Goal: Task Accomplishment & Management: Manage account settings

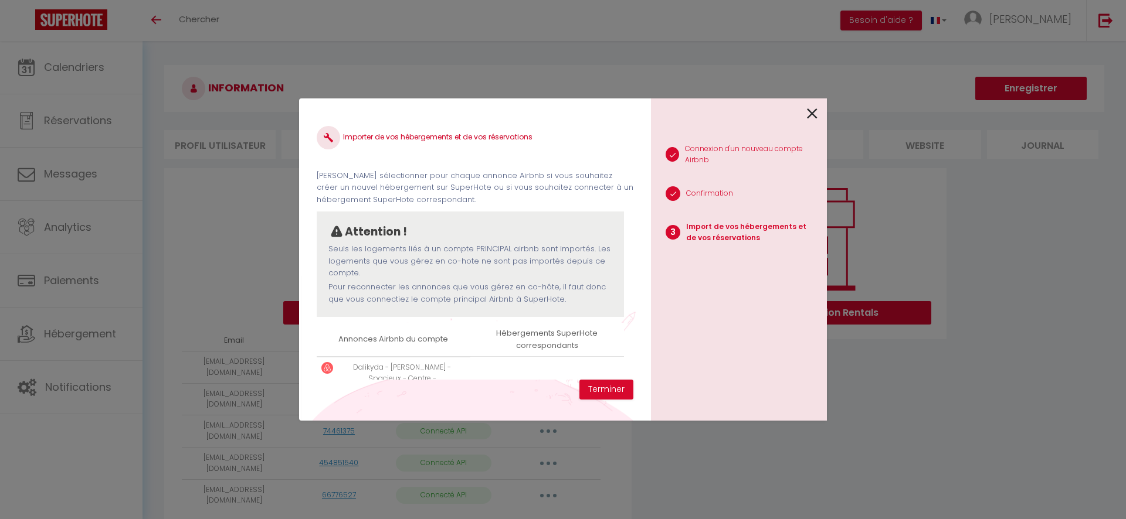
select select "55384"
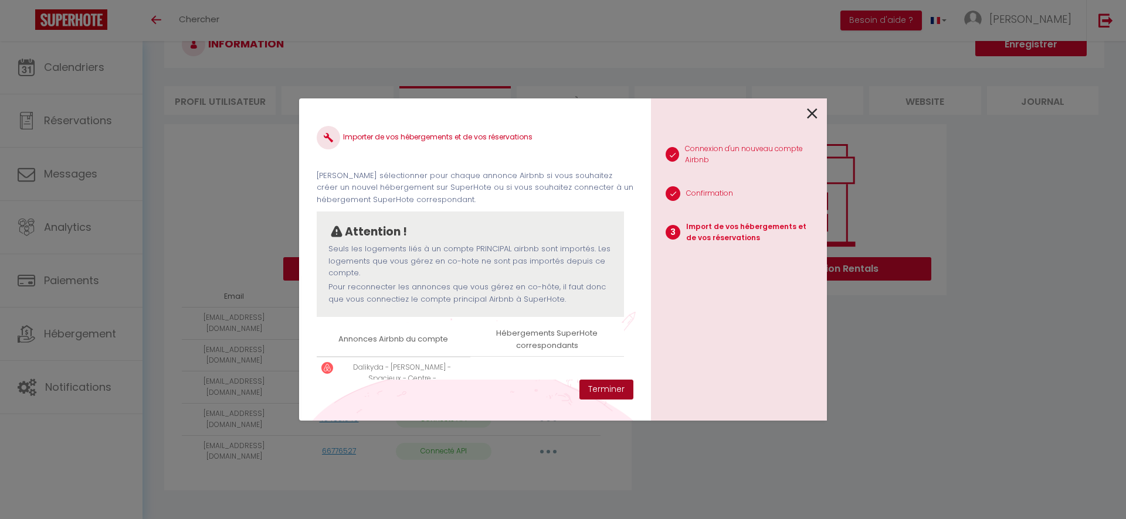
scroll to position [50, 0]
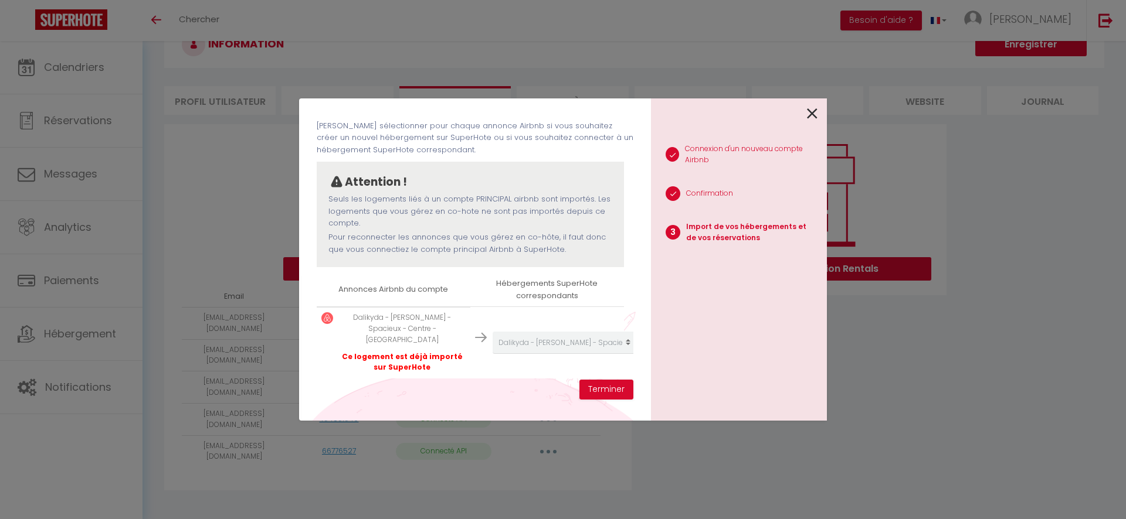
click at [613, 399] on div "Importer de vos hébergements et de vos réservations [PERSON_NAME] sélectionner …" at bounding box center [475, 259] width 352 height 322
click at [601, 390] on button "Terminer" at bounding box center [606, 390] width 54 height 20
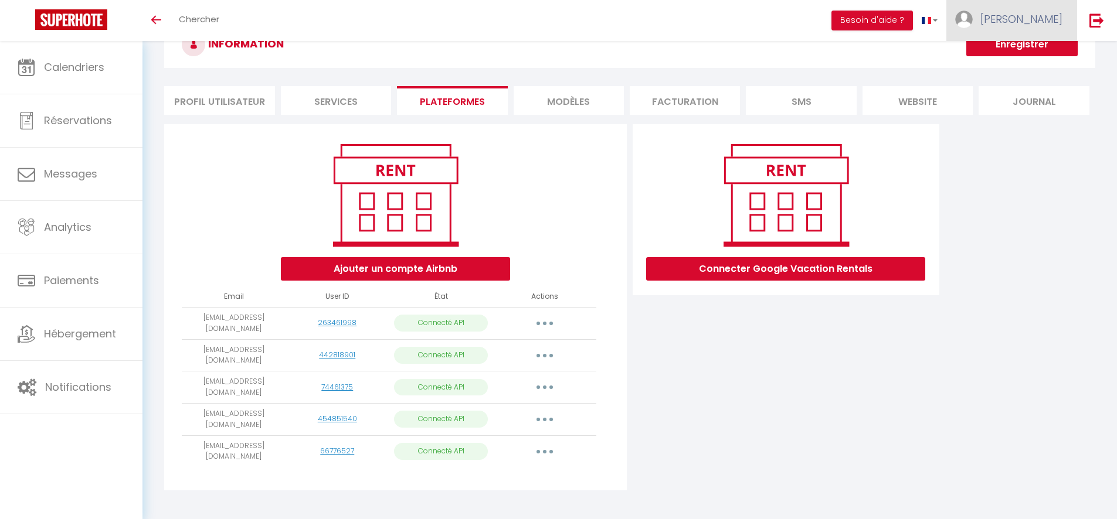
click at [1019, 33] on link "[PERSON_NAME]" at bounding box center [1011, 20] width 131 height 41
click at [370, 278] on button "Ajouter un compte Airbnb" at bounding box center [395, 268] width 229 height 23
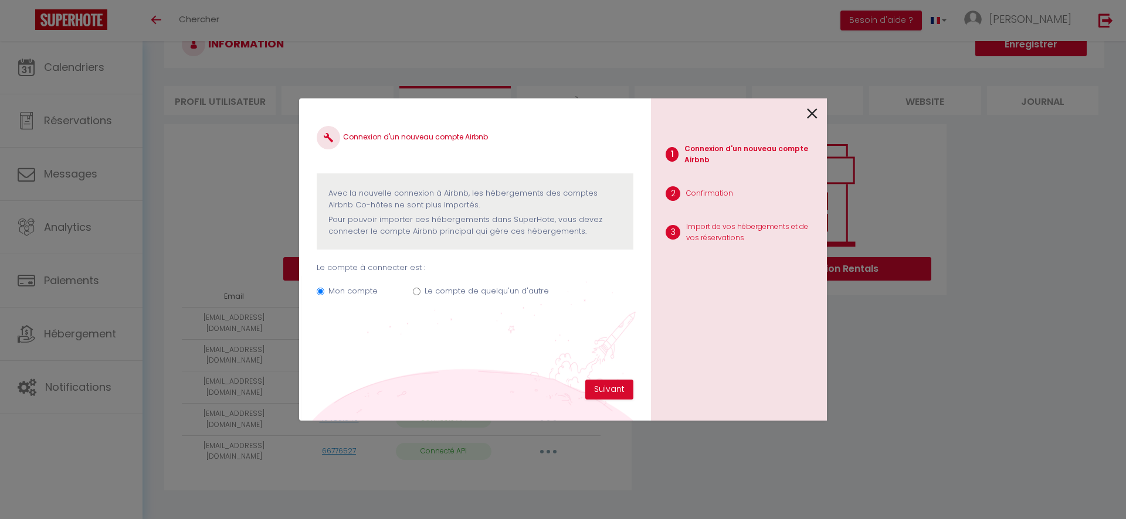
click at [444, 295] on label "Le compte de quelqu'un d'autre" at bounding box center [486, 292] width 124 height 12
click at [420, 295] on input "Le compte de quelqu'un d'autre" at bounding box center [417, 292] width 8 height 8
radio input "true"
radio input "false"
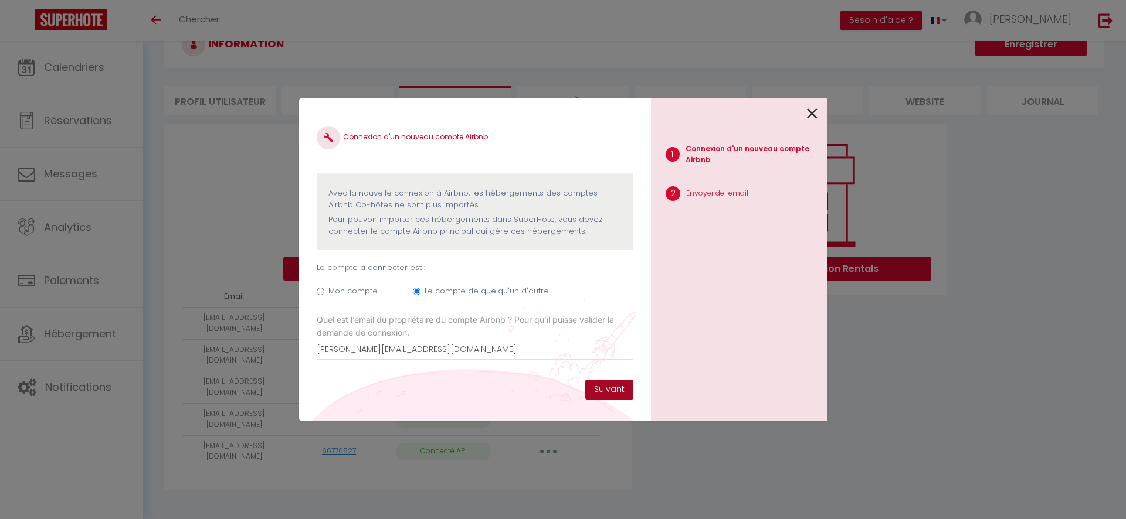
type input "[PERSON_NAME][EMAIL_ADDRESS][DOMAIN_NAME]"
click at [602, 388] on button "Suivant" at bounding box center [609, 390] width 48 height 20
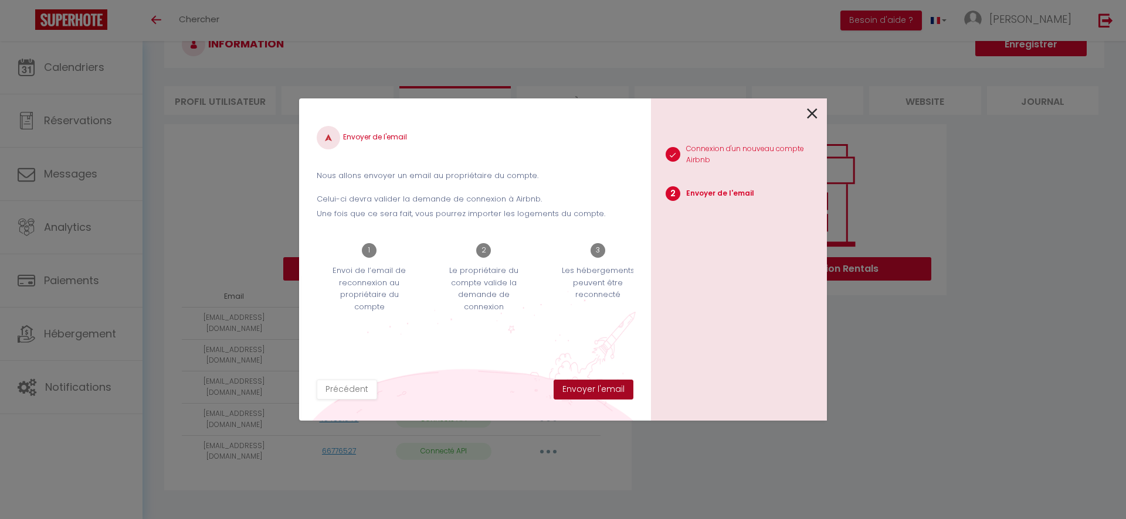
click at [600, 395] on button "Envoyer l'email" at bounding box center [593, 390] width 80 height 20
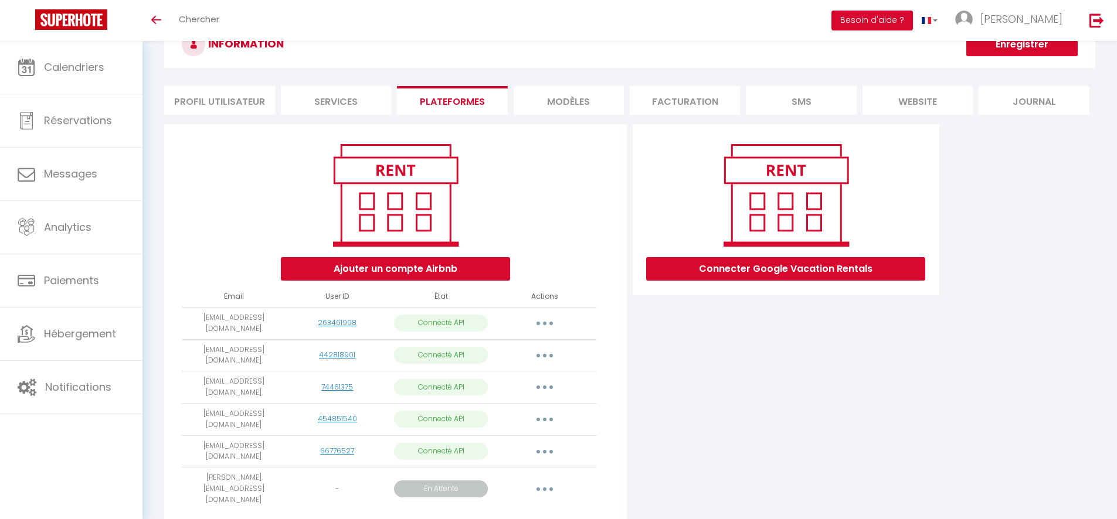
scroll to position [72, 0]
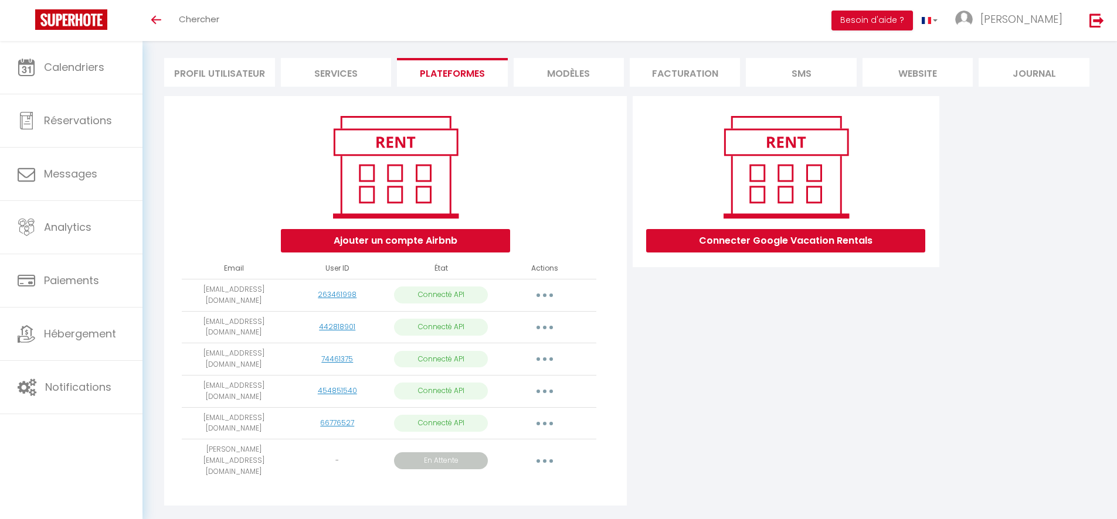
click at [322, 79] on li "Services" at bounding box center [336, 72] width 110 height 29
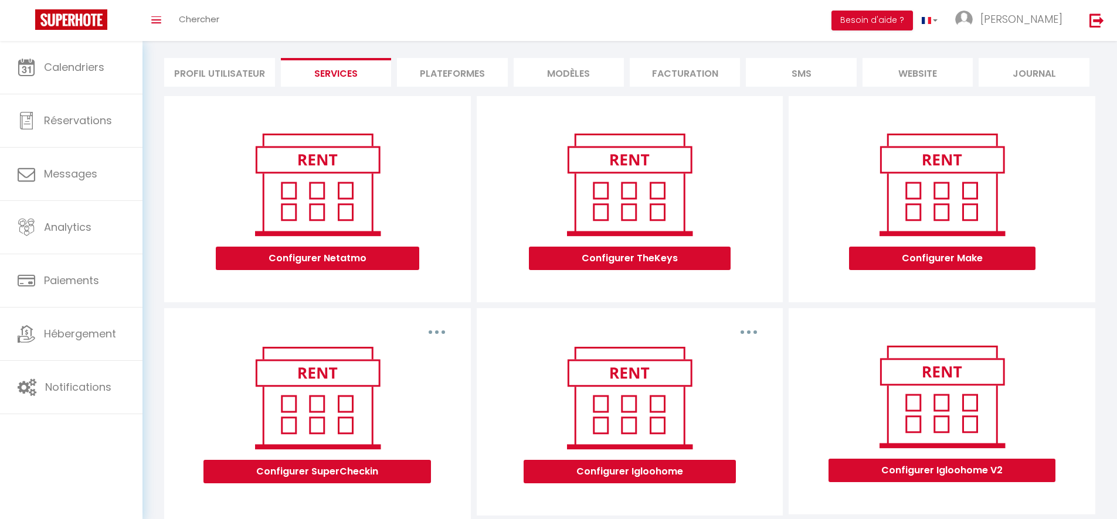
click at [237, 86] on li "Profil Utilisateur" at bounding box center [219, 72] width 110 height 29
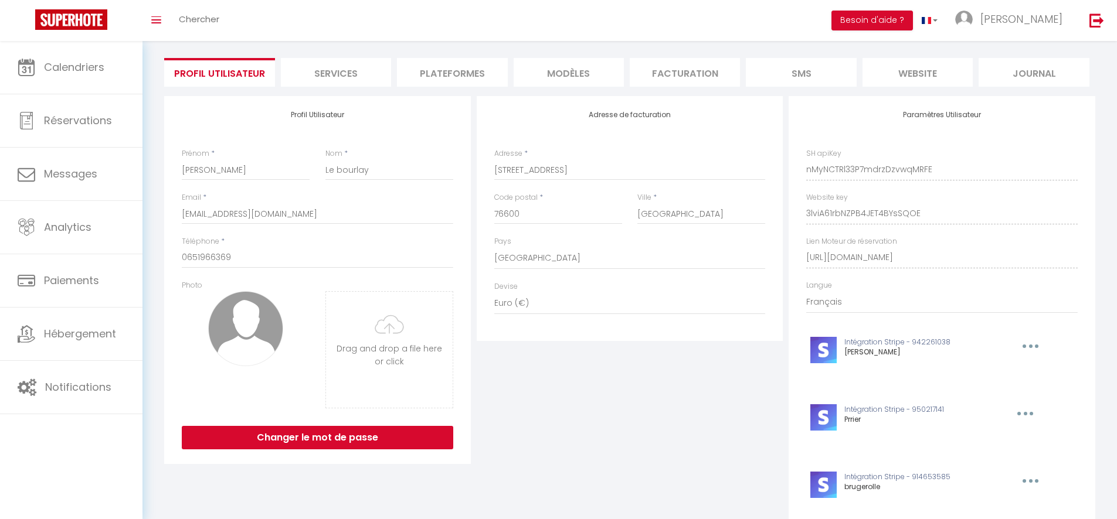
click at [237, 59] on li "Profil Utilisateur" at bounding box center [219, 72] width 110 height 29
click at [467, 70] on li "Plateformes" at bounding box center [452, 72] width 110 height 29
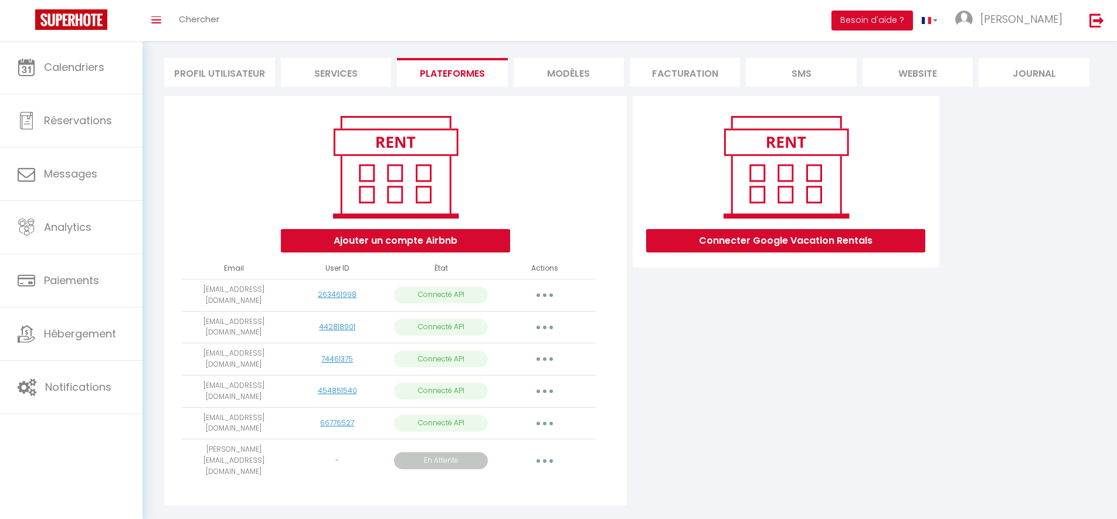
click at [543, 67] on li "MODÈLES" at bounding box center [569, 72] width 110 height 29
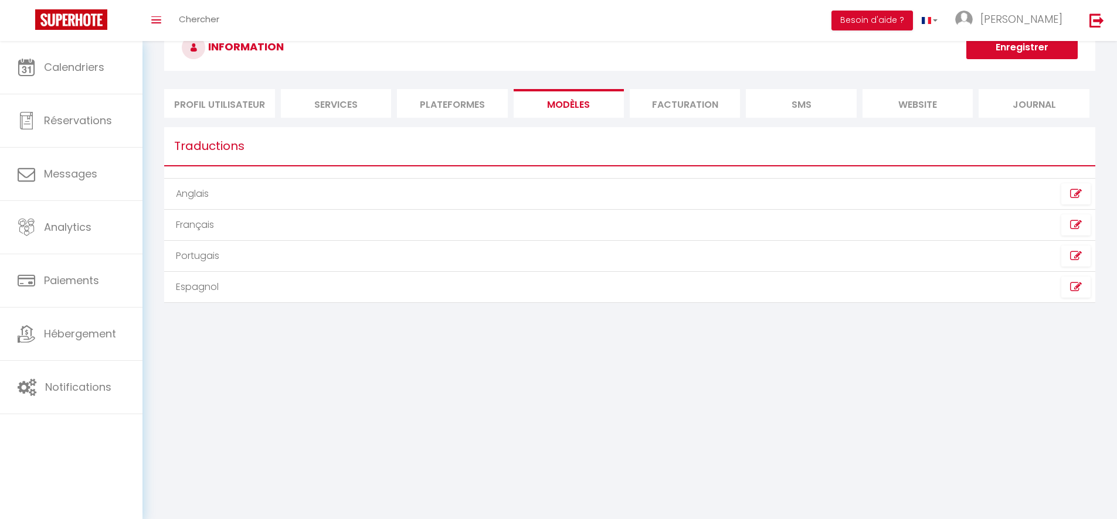
scroll to position [41, 0]
click at [219, 101] on li "Profil Utilisateur" at bounding box center [219, 103] width 110 height 29
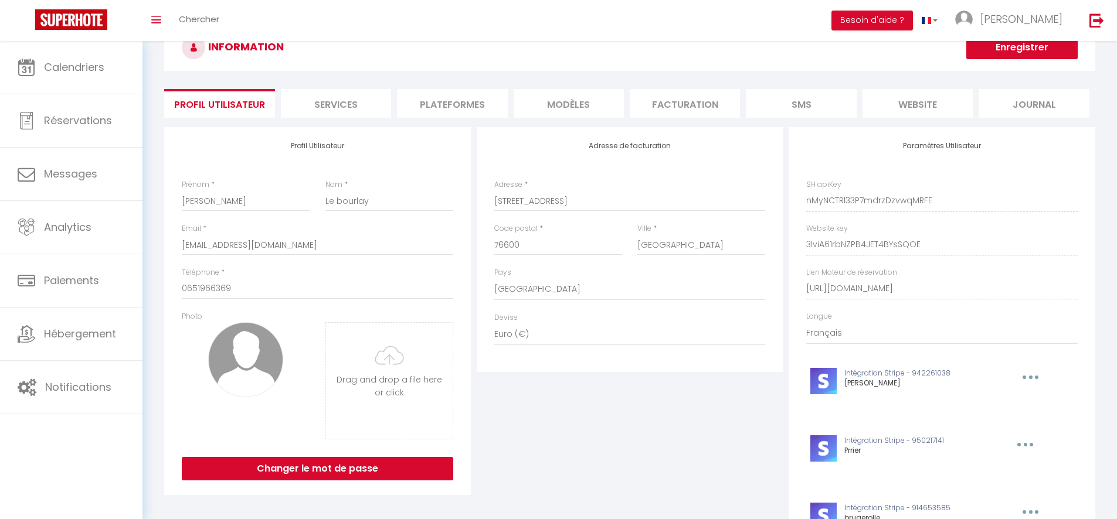
click at [370, 105] on li "Services" at bounding box center [336, 103] width 110 height 29
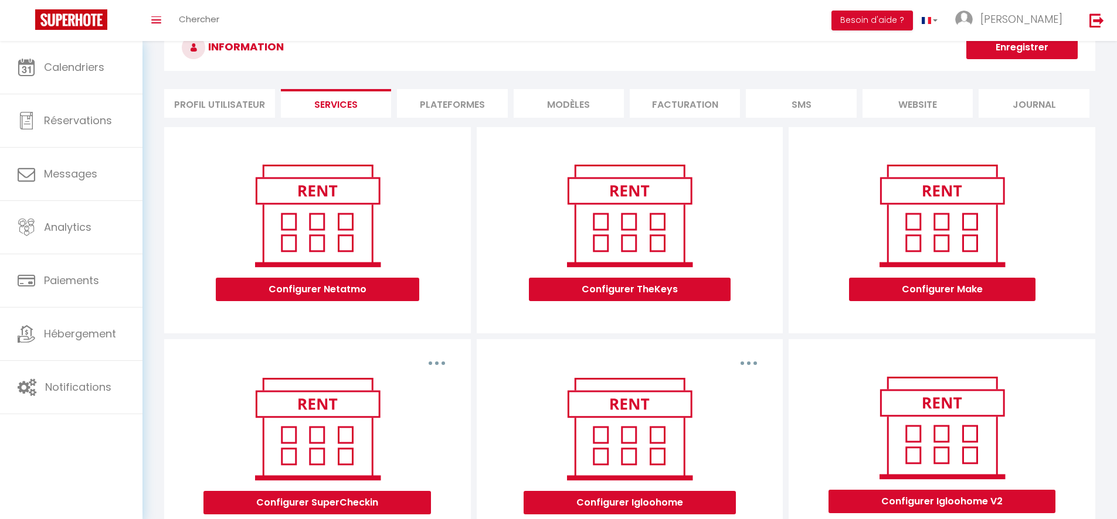
click at [461, 90] on li "Plateformes" at bounding box center [452, 103] width 110 height 29
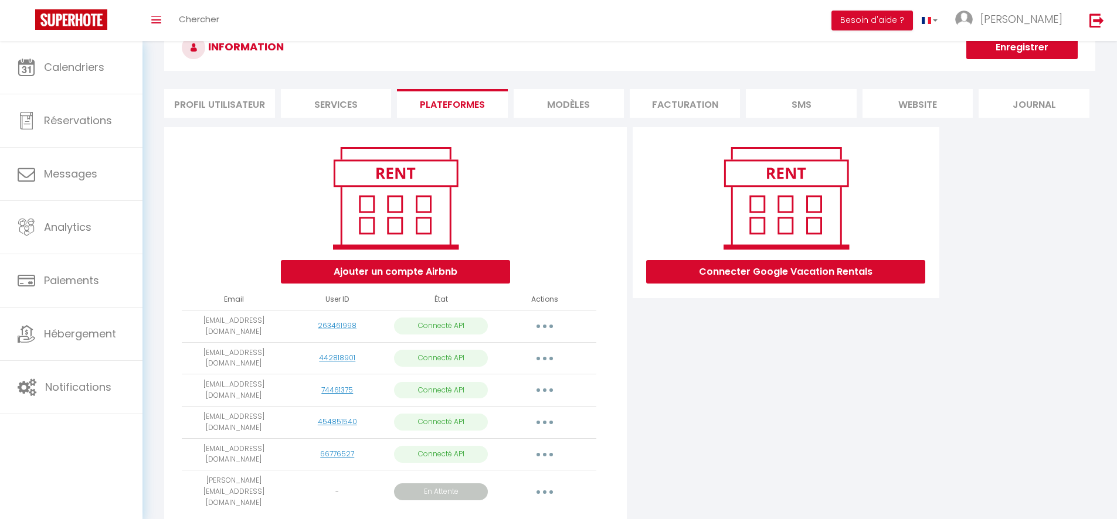
click at [556, 101] on li "MODÈLES" at bounding box center [569, 103] width 110 height 29
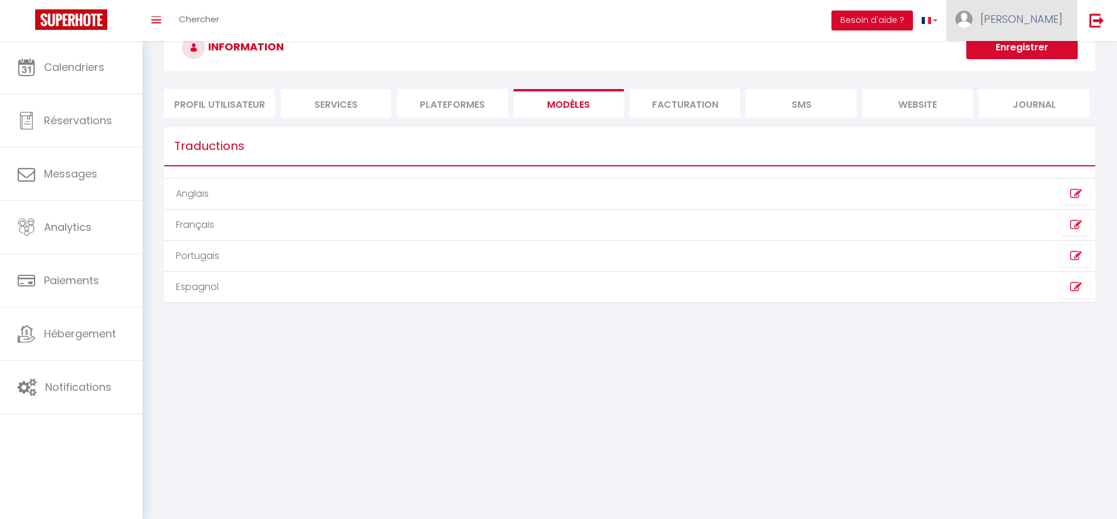
click at [973, 20] on img at bounding box center [964, 20] width 18 height 18
click at [1030, 47] on div "Paramètres Équipe" at bounding box center [1030, 69] width 94 height 50
click at [1029, 55] on link "Paramètres" at bounding box center [1030, 59] width 87 height 20
click at [1023, 63] on link "Paramètres" at bounding box center [1030, 59] width 87 height 20
click at [1027, 59] on link "Paramètres" at bounding box center [1030, 59] width 87 height 20
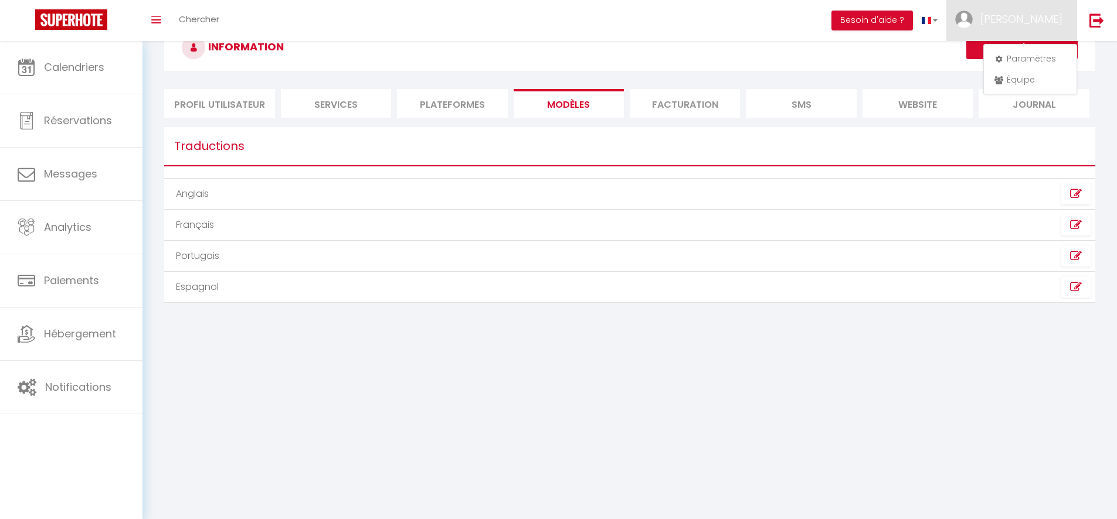
click at [467, 104] on li "Plateformes" at bounding box center [452, 103] width 110 height 29
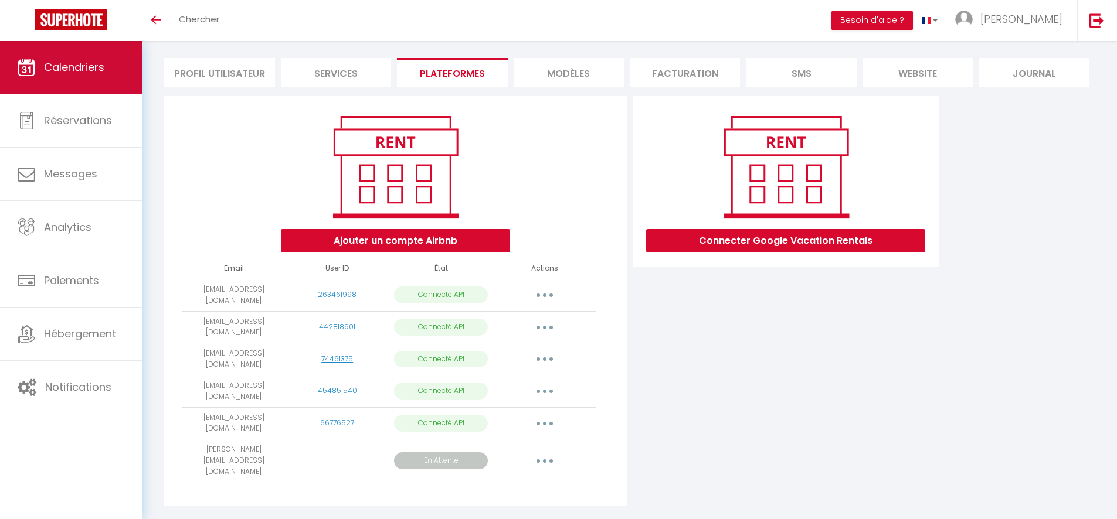
click at [101, 59] on link "Calendriers" at bounding box center [71, 67] width 142 height 53
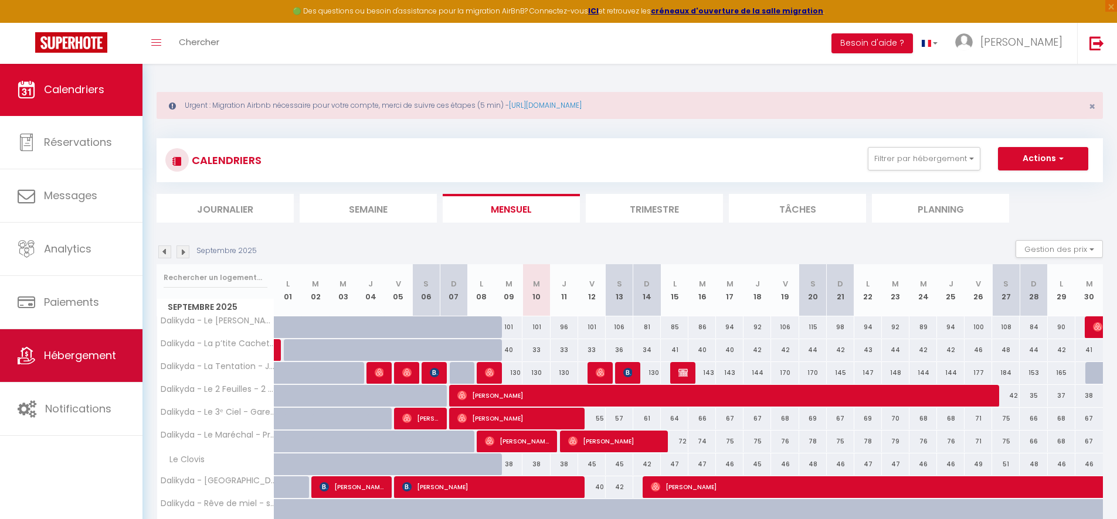
click at [72, 344] on link "Hébergement" at bounding box center [71, 356] width 142 height 53
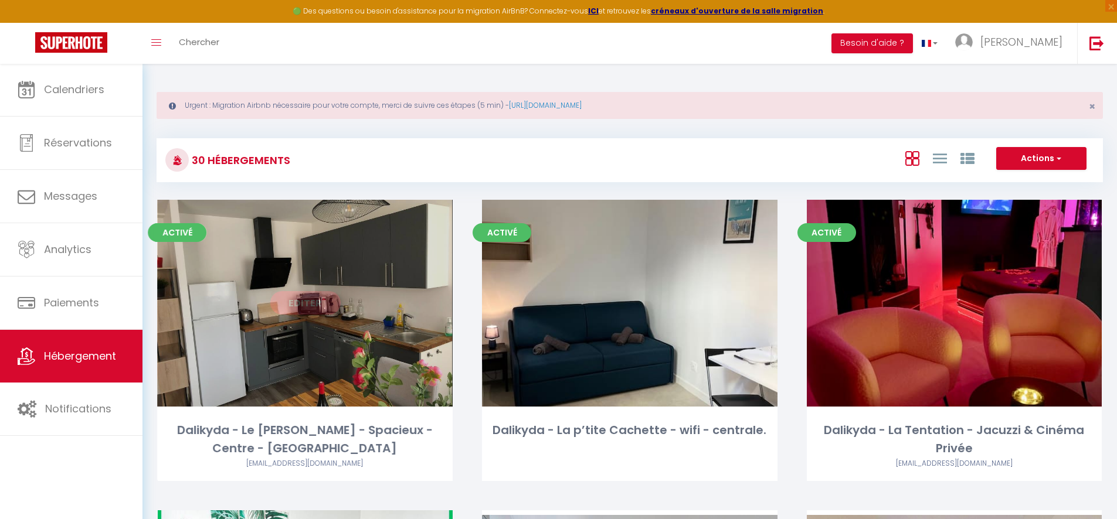
click at [354, 302] on div "Editer" at bounding box center [305, 303] width 295 height 207
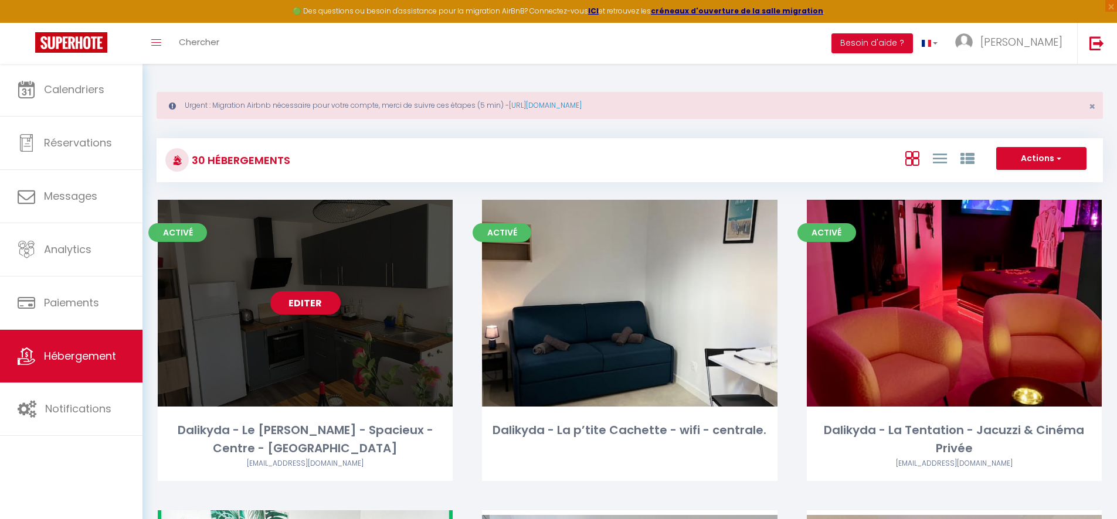
click at [320, 302] on link "Editer" at bounding box center [305, 302] width 70 height 23
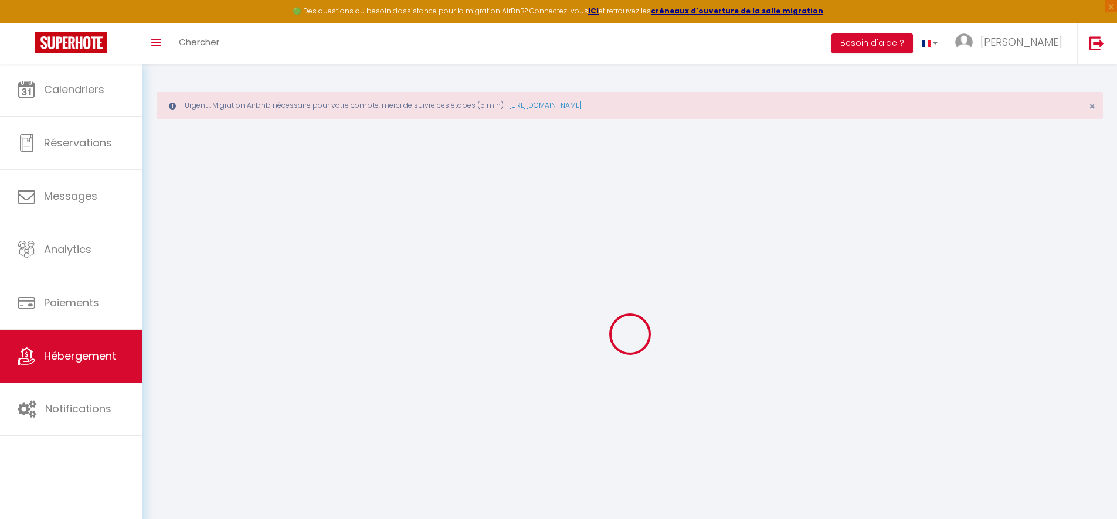
select select
select select "+ 20 %"
select select
checkbox input "true"
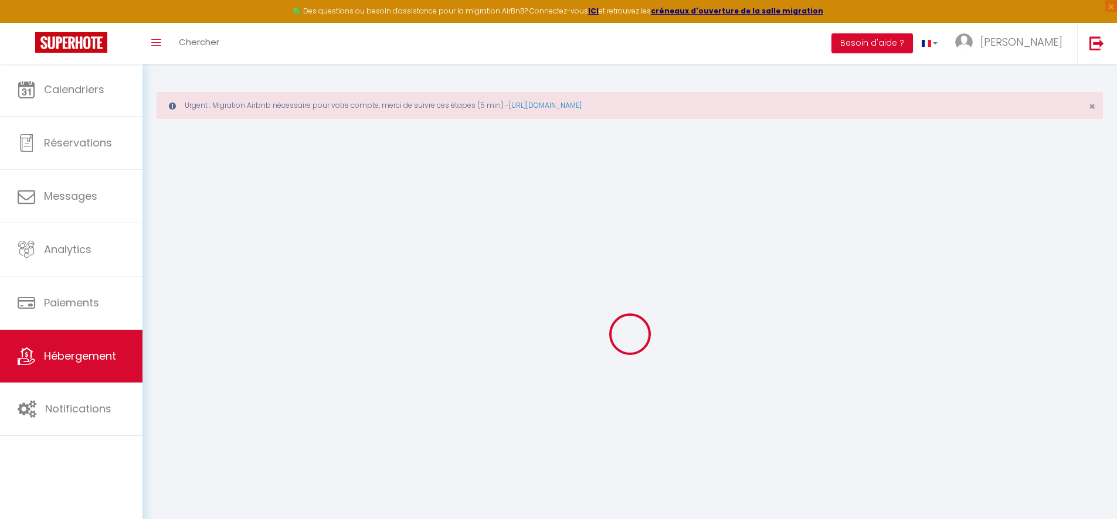
checkbox input "true"
select select
checkbox input "true"
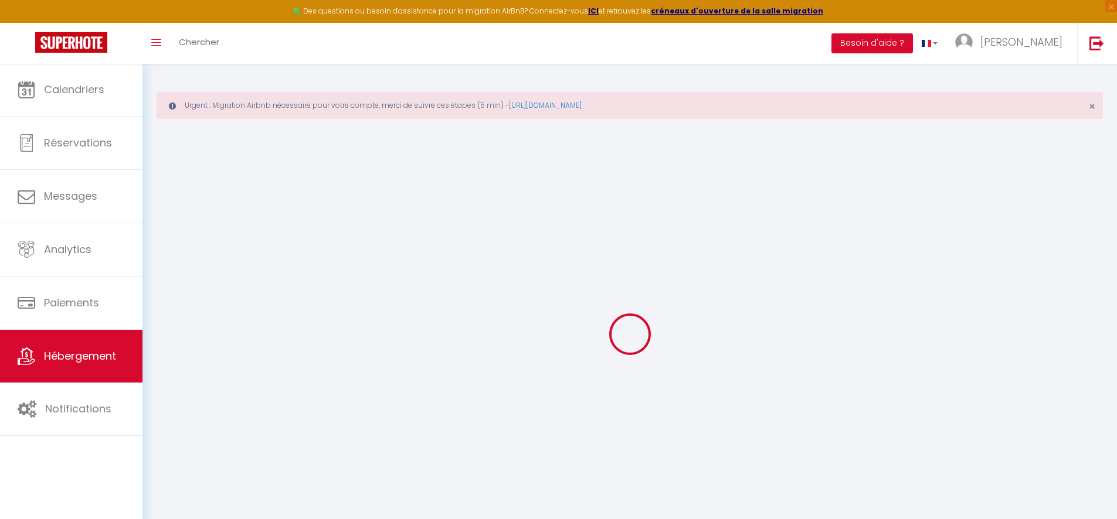
checkbox input "true"
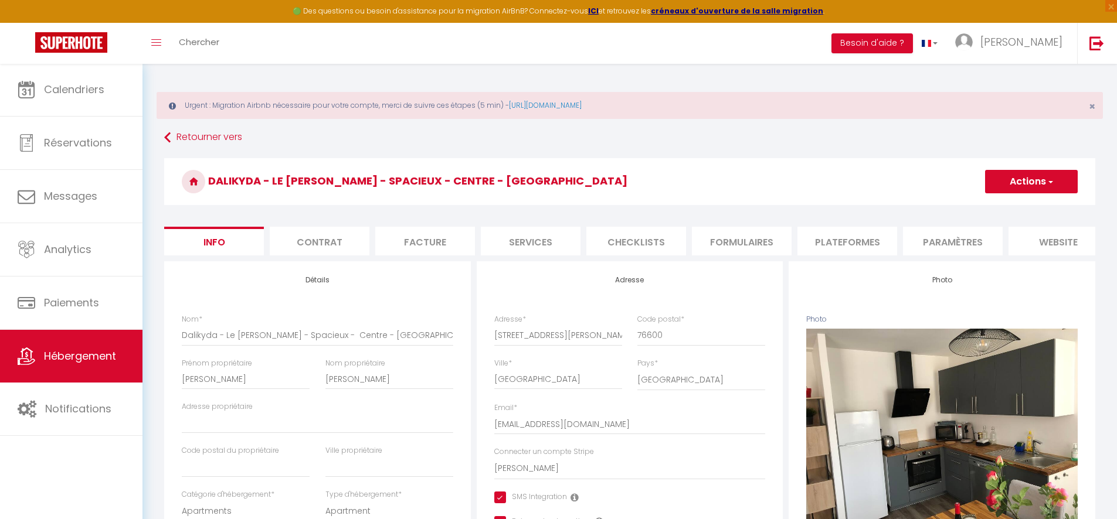
click at [842, 253] on li "Plateformes" at bounding box center [847, 241] width 100 height 29
select select
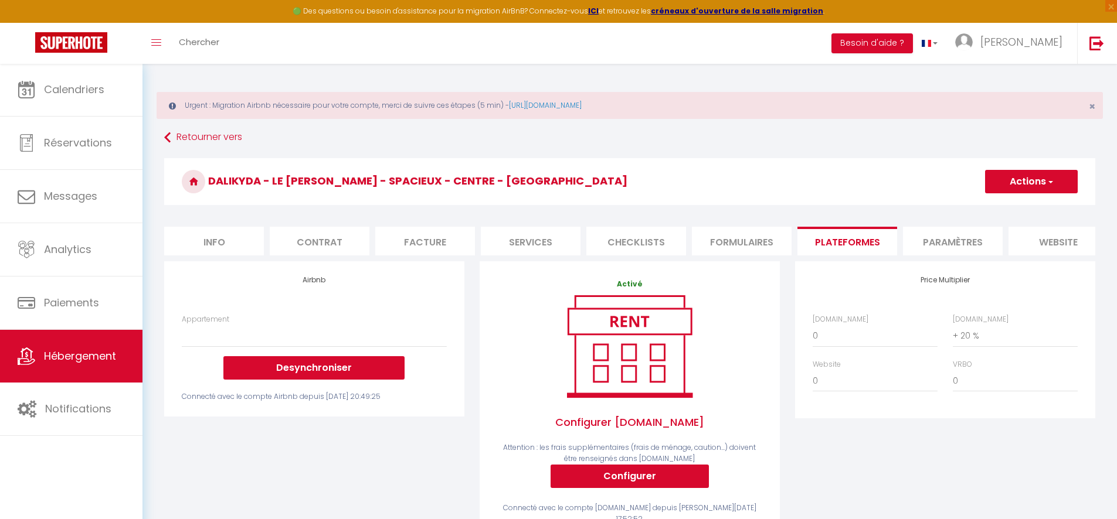
scroll to position [116, 0]
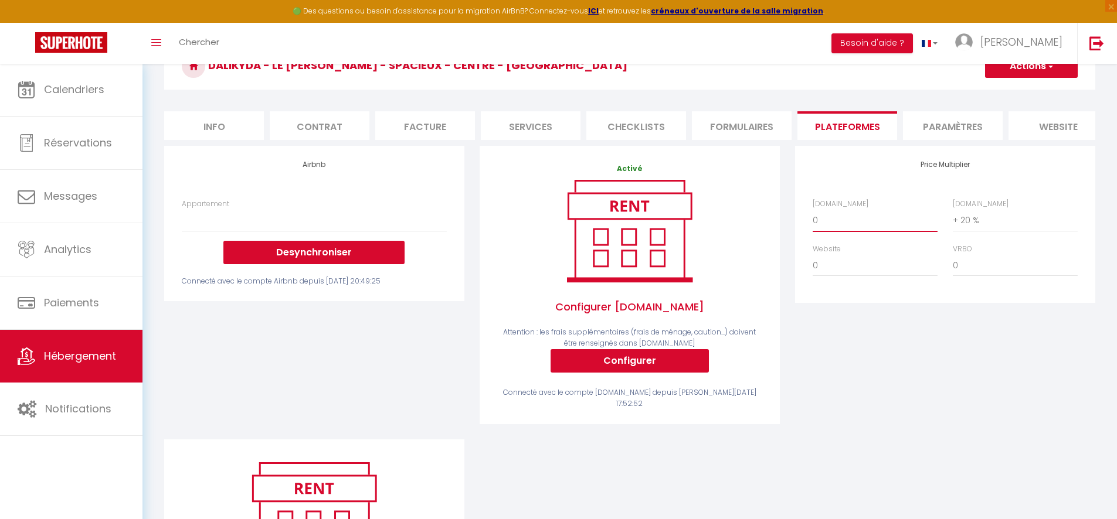
select select "+ 15 %"
click at [1059, 74] on button "Actions" at bounding box center [1031, 66] width 93 height 23
click at [1031, 92] on link "Enregistrer" at bounding box center [1030, 91] width 93 height 15
select select
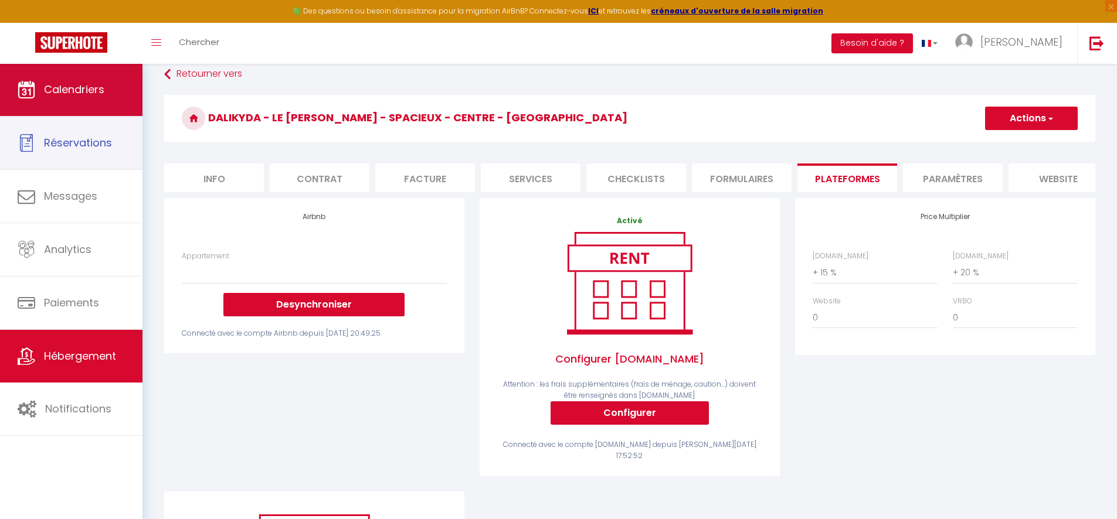
click at [63, 100] on link "Calendriers" at bounding box center [71, 89] width 142 height 53
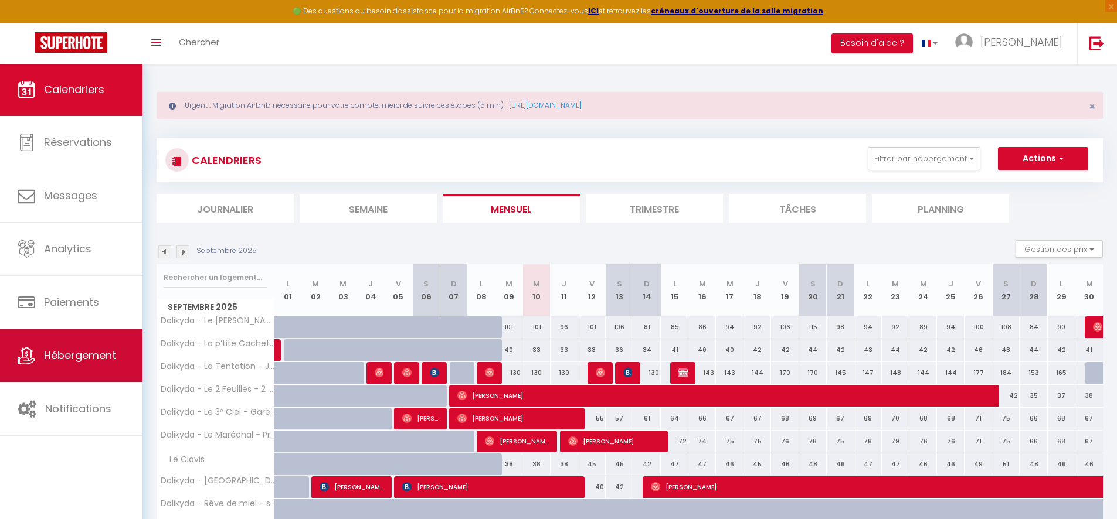
click at [52, 349] on span "Hébergement" at bounding box center [80, 355] width 72 height 15
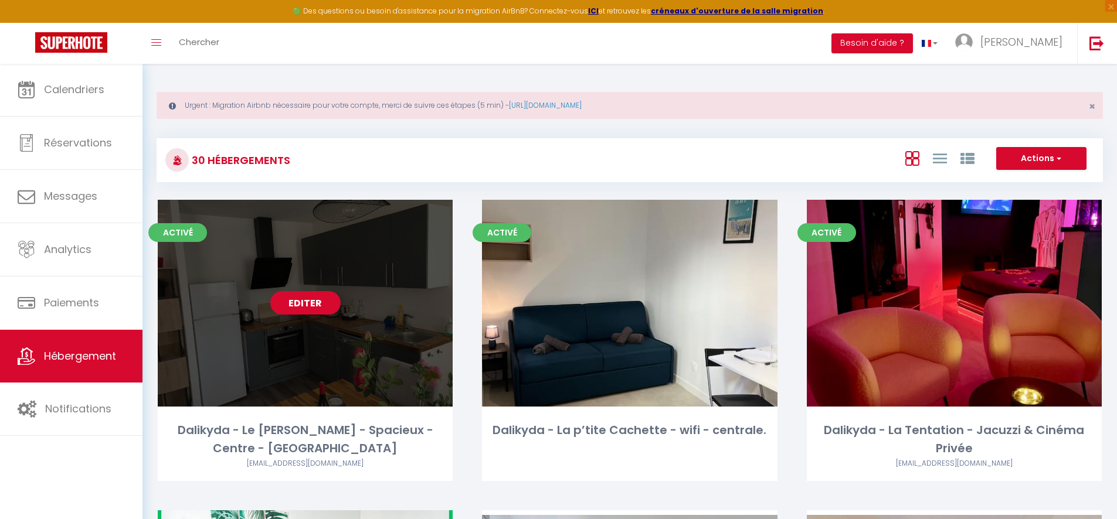
click at [281, 303] on link "Editer" at bounding box center [305, 302] width 70 height 23
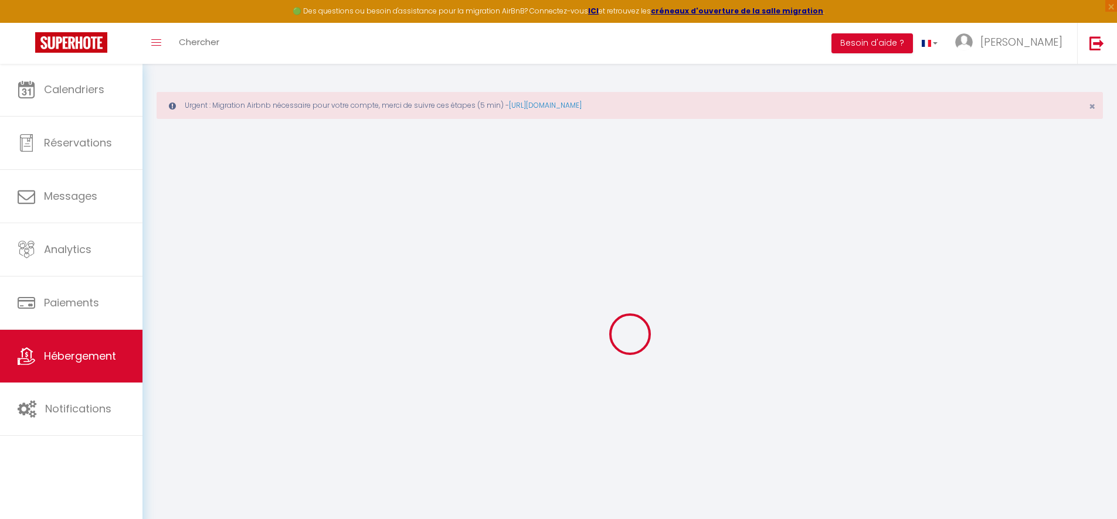
select select
checkbox input "true"
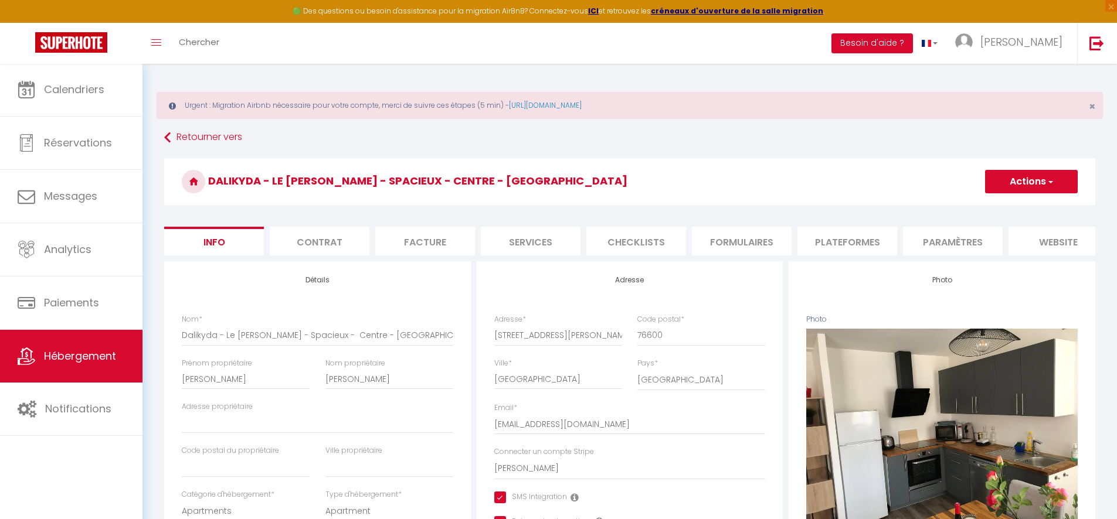
select select
checkbox input "true"
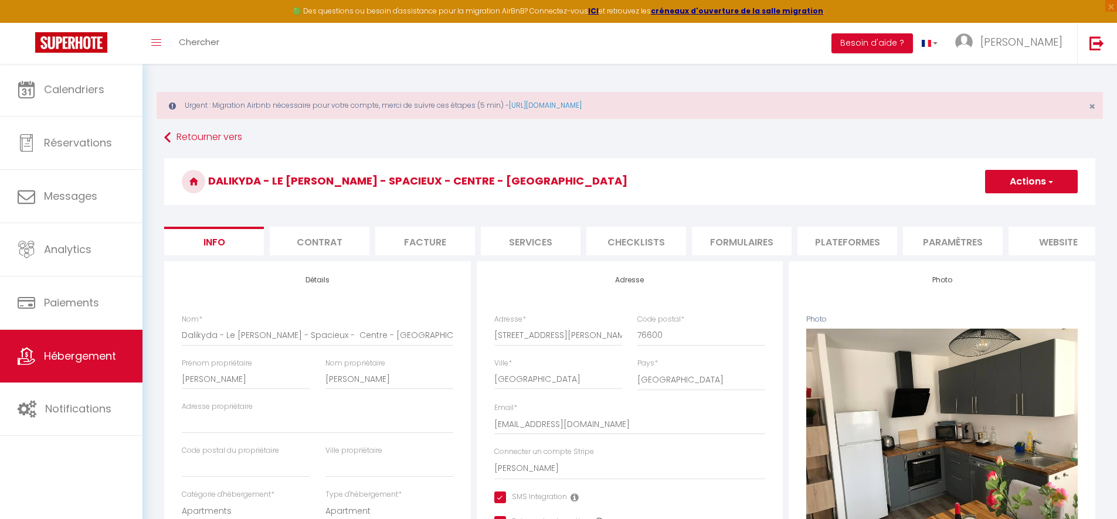
click at [859, 236] on li "Plateformes" at bounding box center [847, 241] width 100 height 29
select select
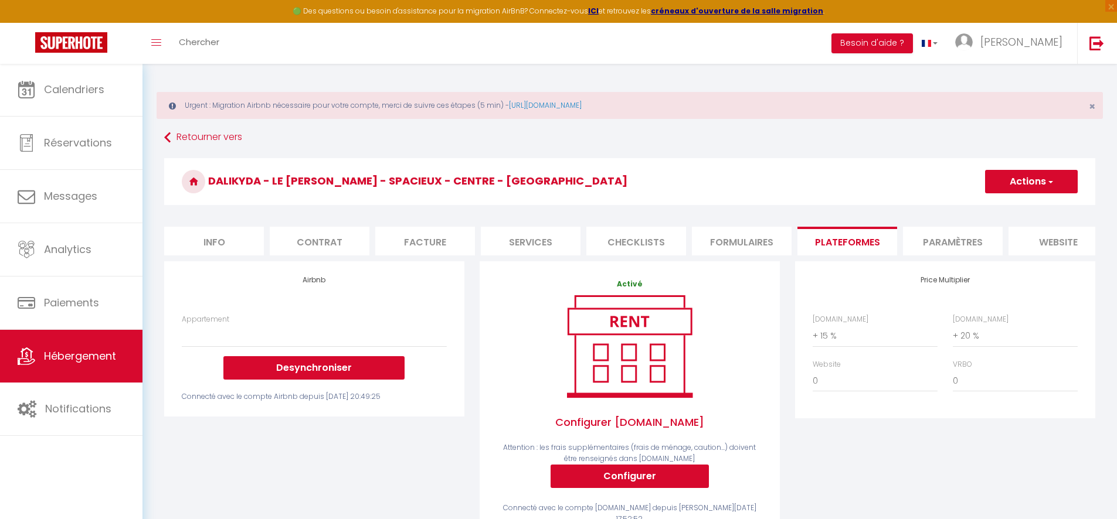
click at [68, 336] on link "Hébergement" at bounding box center [71, 356] width 142 height 53
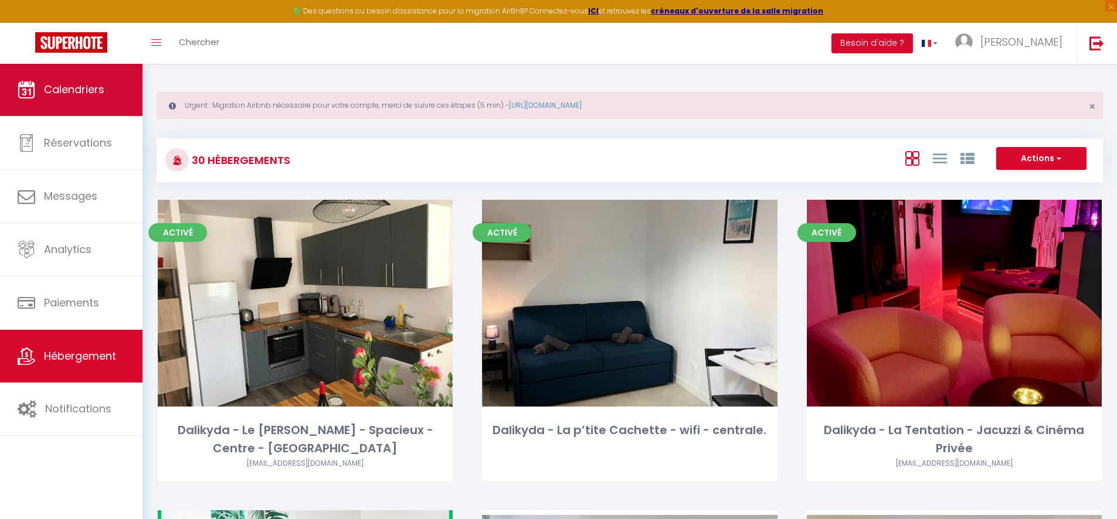
click at [123, 86] on link "Calendriers" at bounding box center [71, 89] width 142 height 53
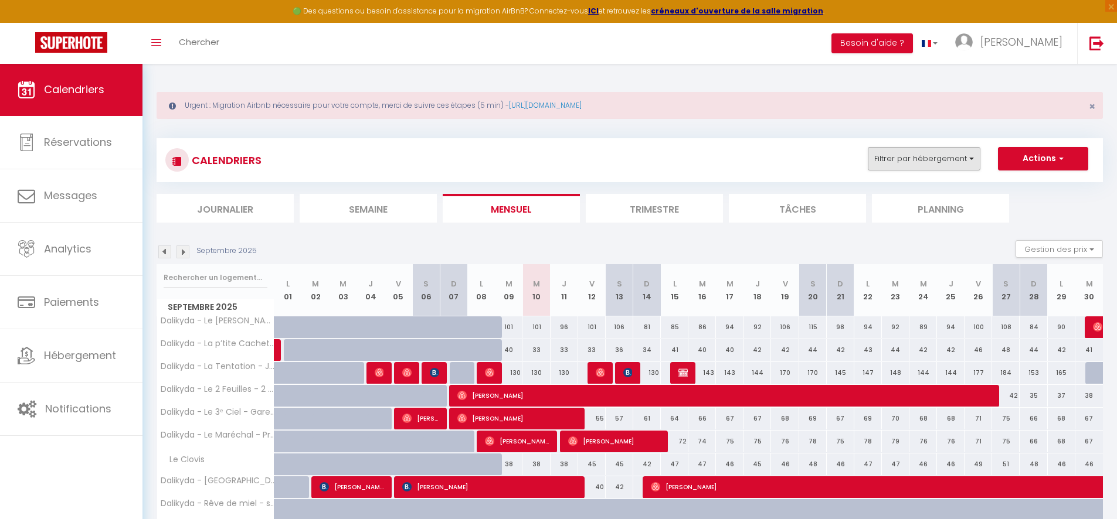
click at [892, 158] on button "Filtrer par hébergement" at bounding box center [924, 158] width 113 height 23
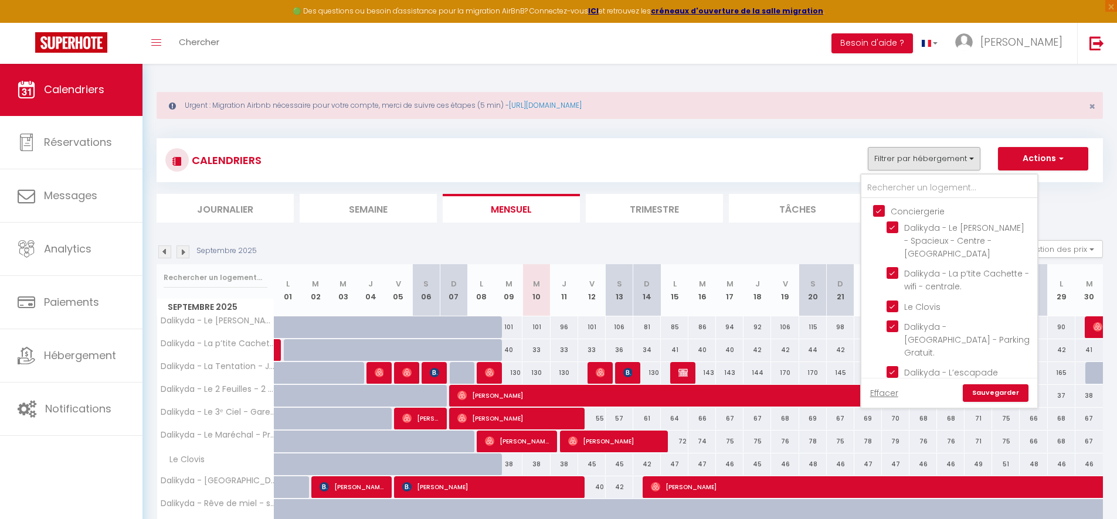
click at [885, 203] on ul "Conciergerie Dalikyda - Le [PERSON_NAME] - Spacieux - Centre - Calme [GEOGRAPHI…" at bounding box center [949, 467] width 176 height 537
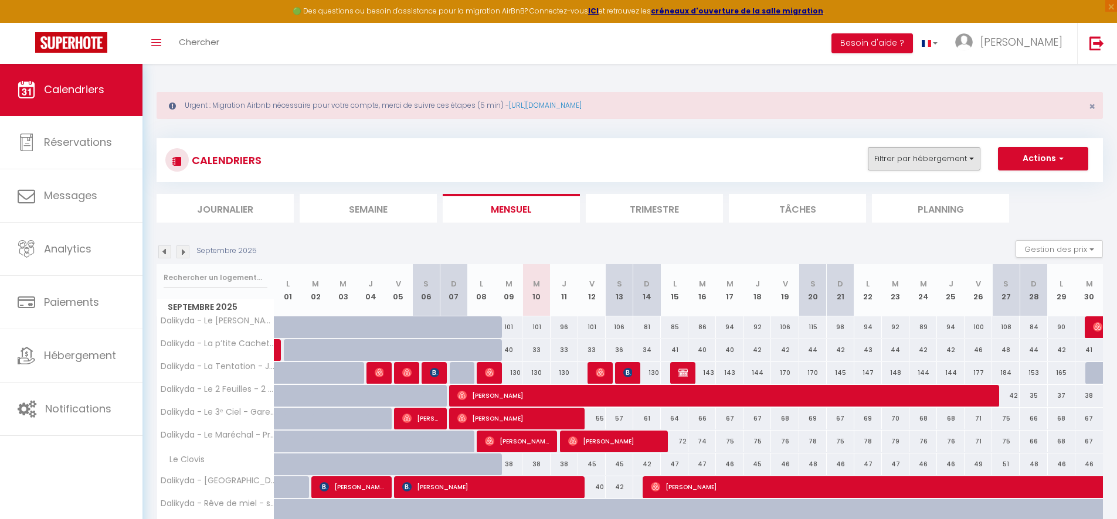
click at [929, 157] on button "Filtrer par hébergement" at bounding box center [924, 158] width 113 height 23
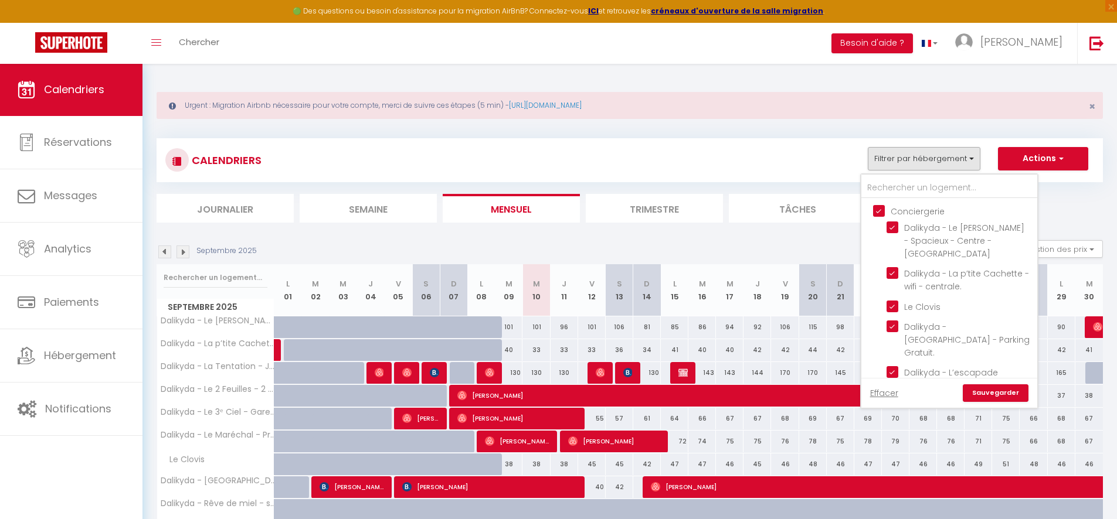
click at [908, 206] on input "Conciergerie" at bounding box center [961, 211] width 176 height 12
checkbox input "false"
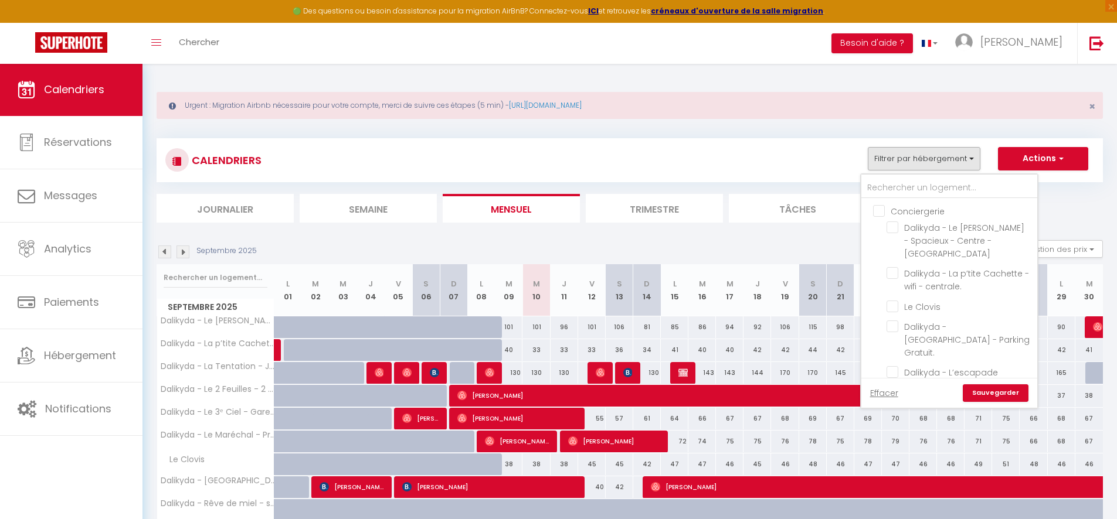
checkbox input "false"
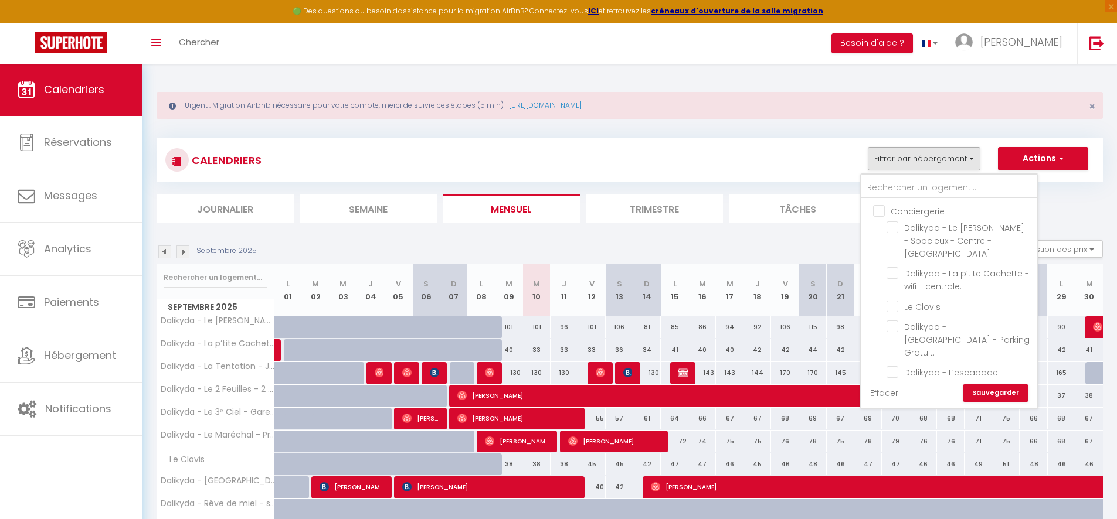
checkbox input "false"
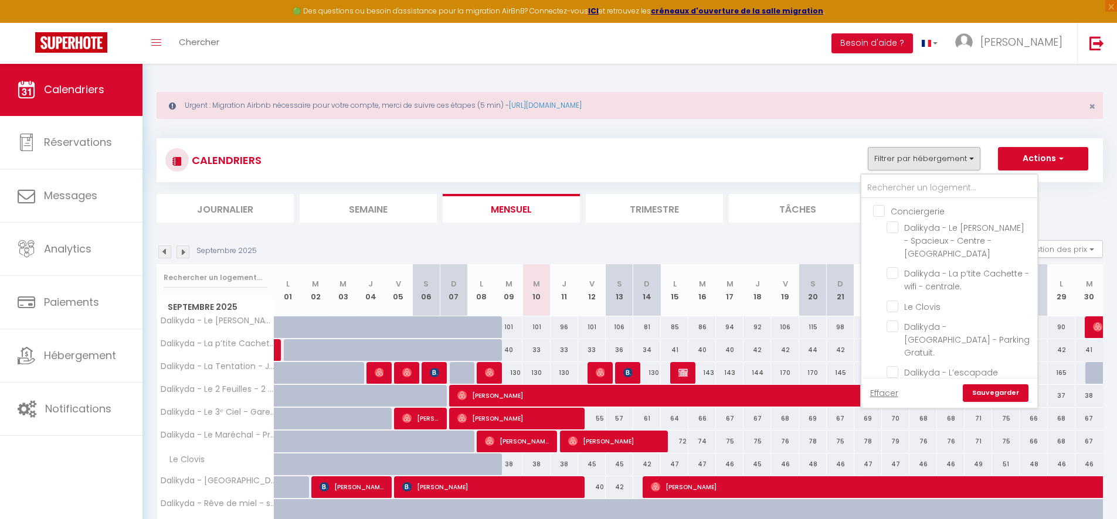
checkbox input "false"
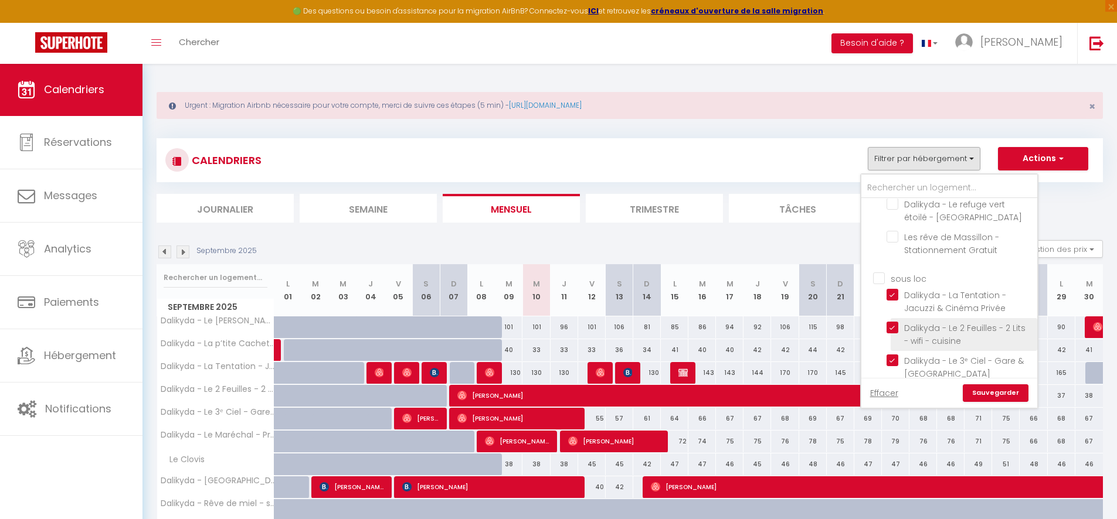
scroll to position [467, 0]
click at [884, 274] on input "sous loc" at bounding box center [961, 280] width 176 height 12
checkbox input "true"
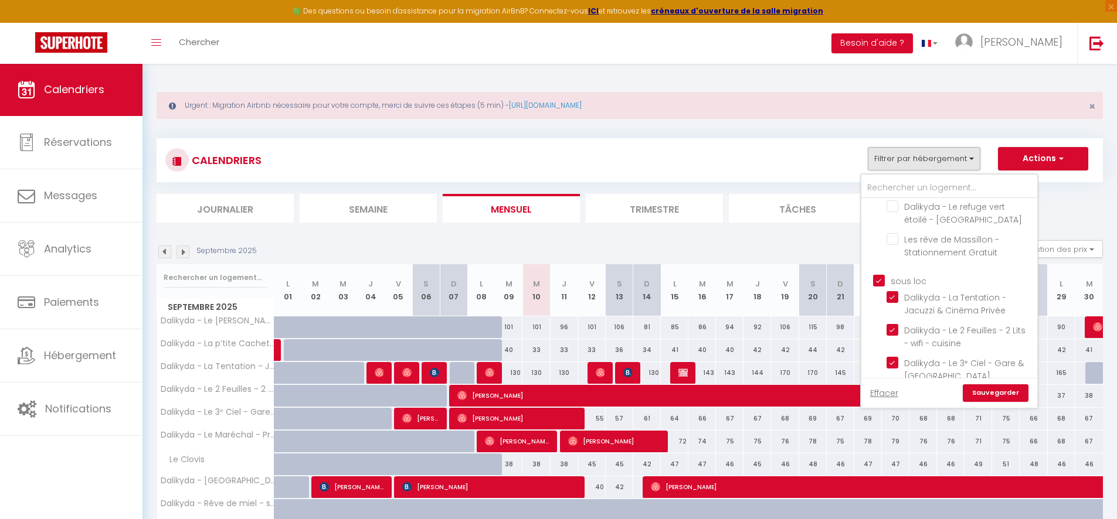
click at [884, 274] on input "sous loc" at bounding box center [961, 280] width 176 height 12
checkbox input "false"
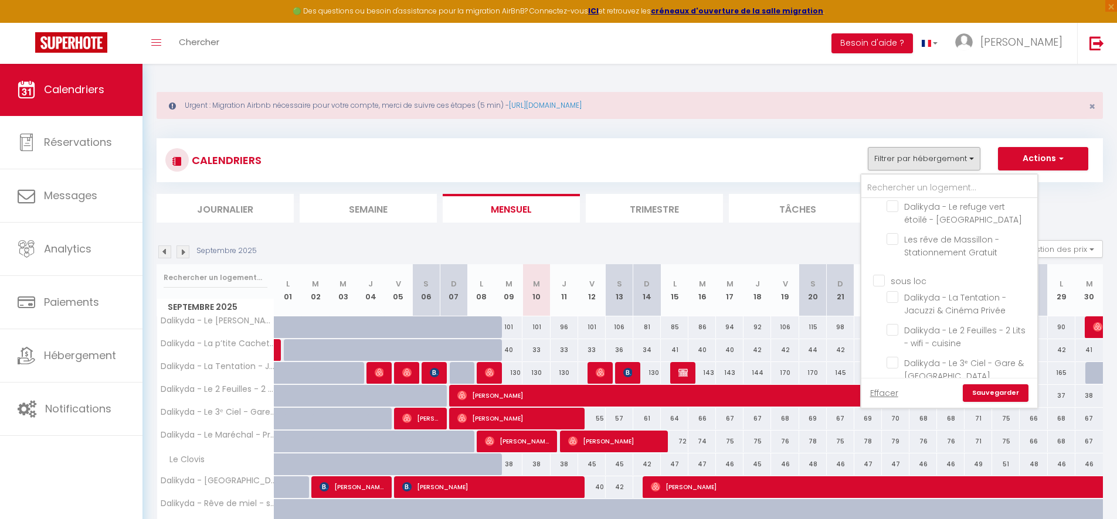
checkbox input "false"
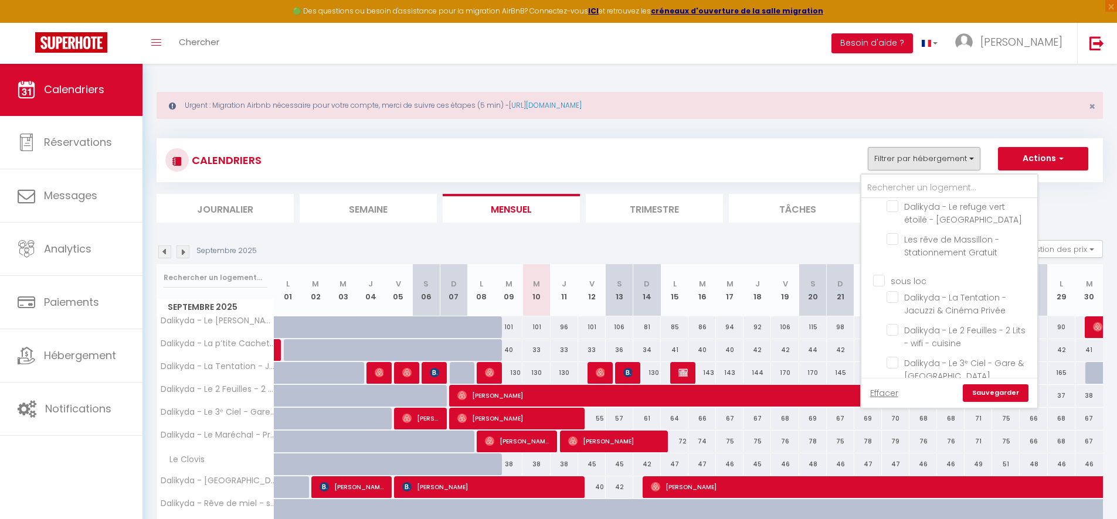
checkbox input "false"
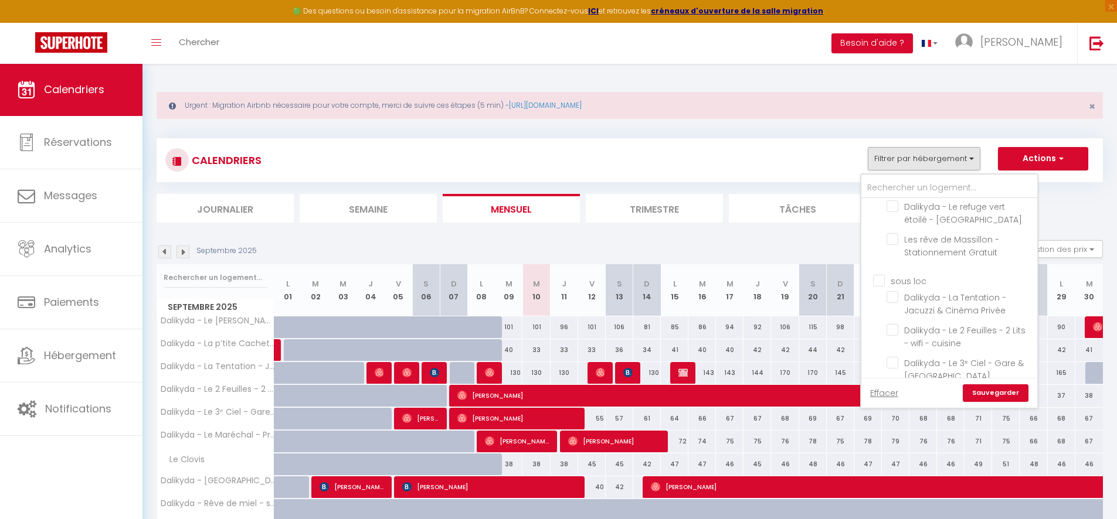
checkbox input "false"
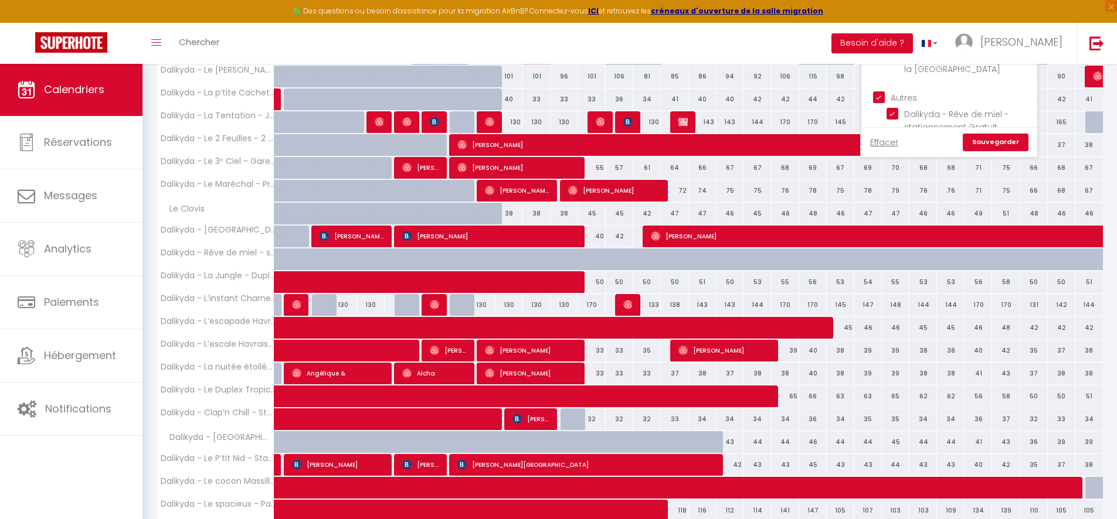
scroll to position [147, 0]
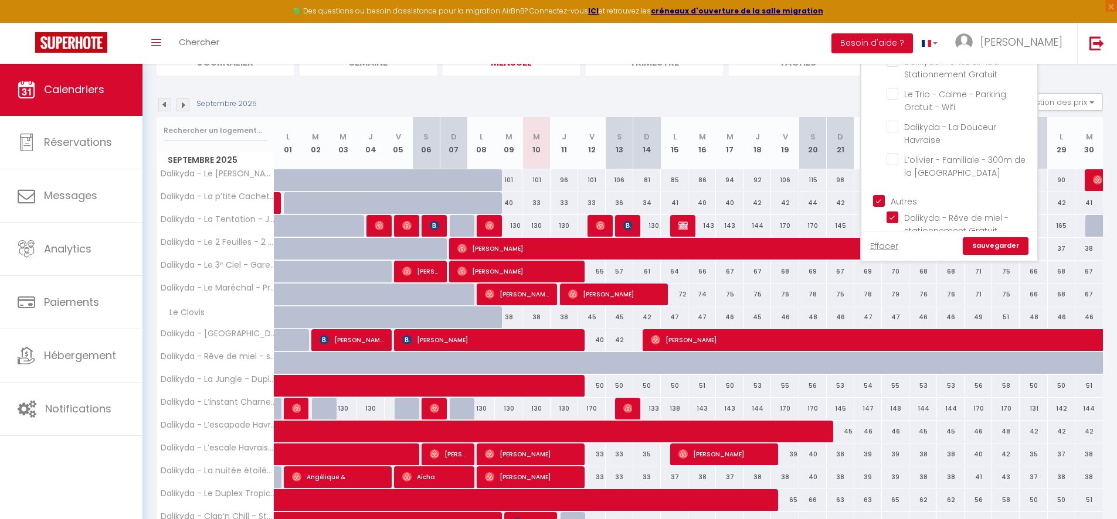
click at [916, 195] on input "Autres" at bounding box center [961, 201] width 176 height 12
checkbox input "false"
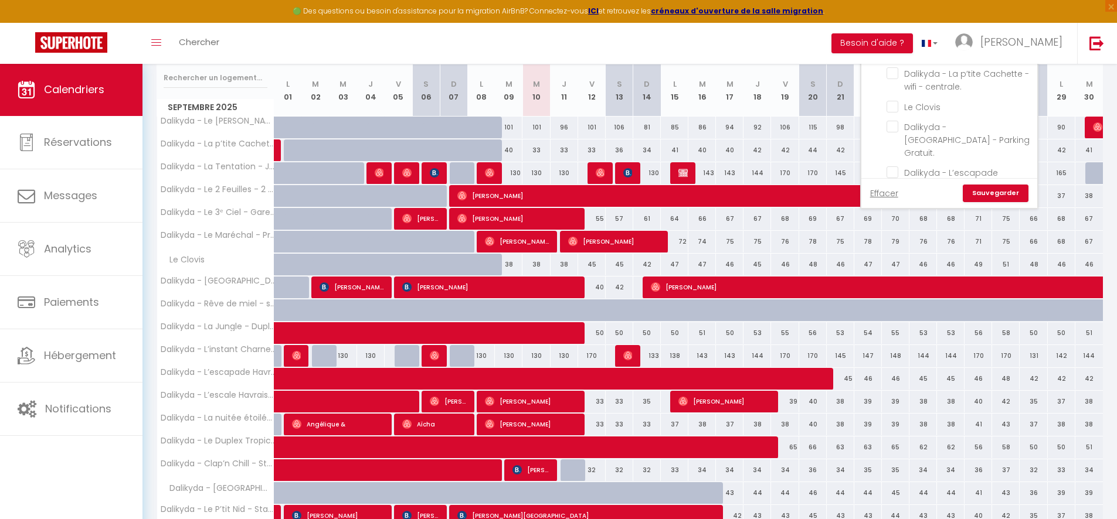
scroll to position [0, 0]
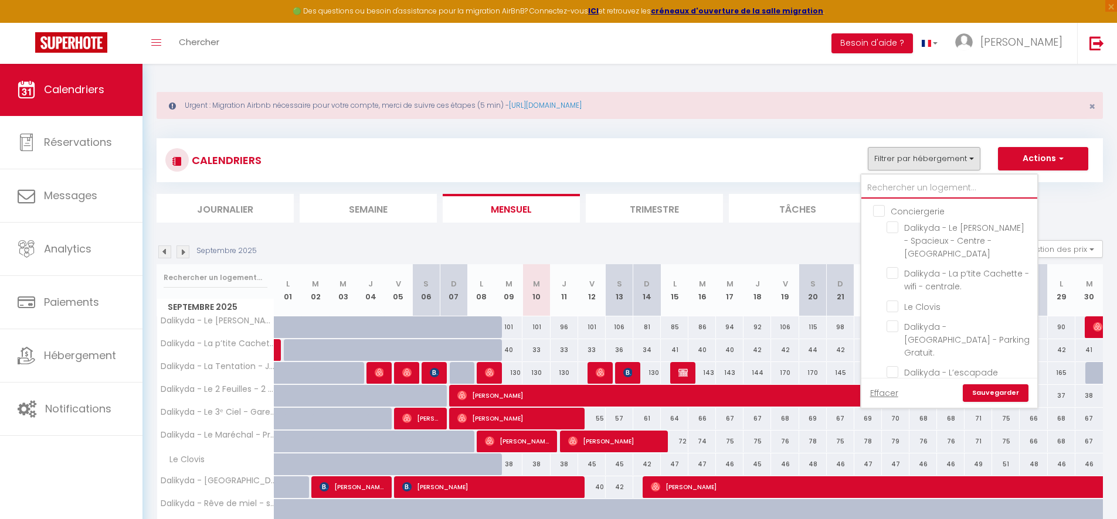
click at [929, 182] on input "text" at bounding box center [949, 188] width 176 height 21
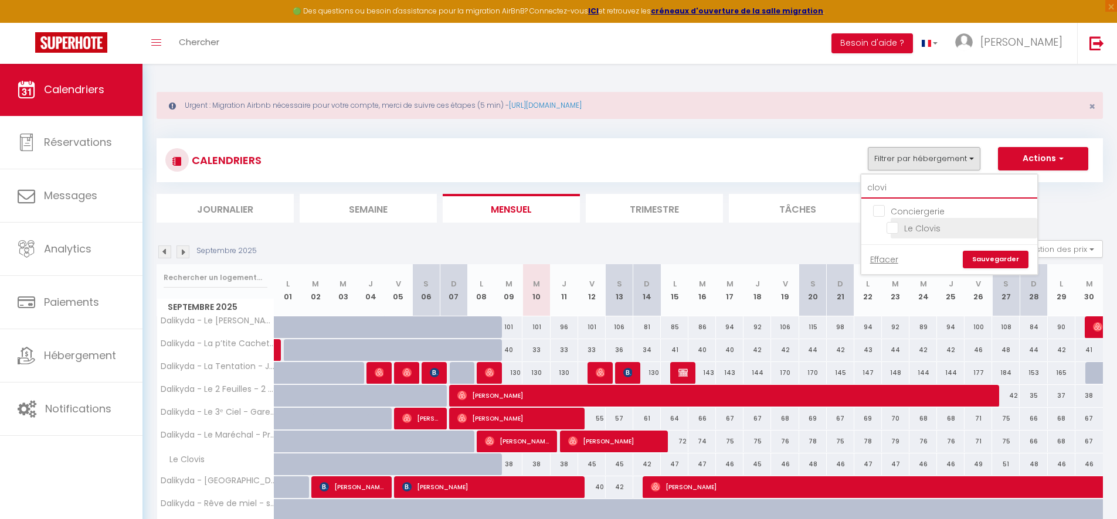
type input "clovi"
click at [888, 229] on input "Le Clovis" at bounding box center [959, 228] width 147 height 12
checkbox input "true"
click at [974, 254] on link "Sauvegarder" at bounding box center [996, 260] width 66 height 18
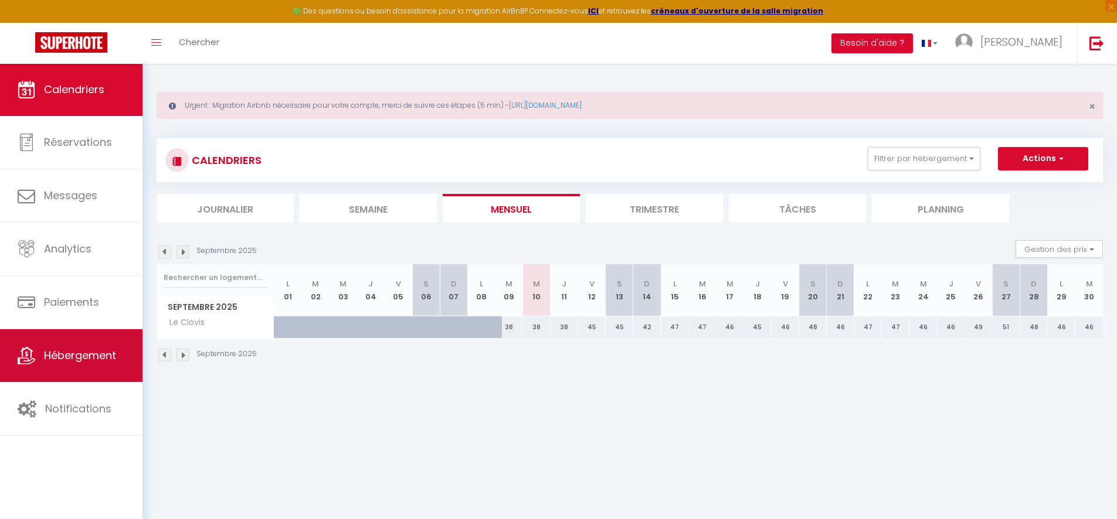
click at [69, 361] on span "Hébergement" at bounding box center [80, 355] width 72 height 15
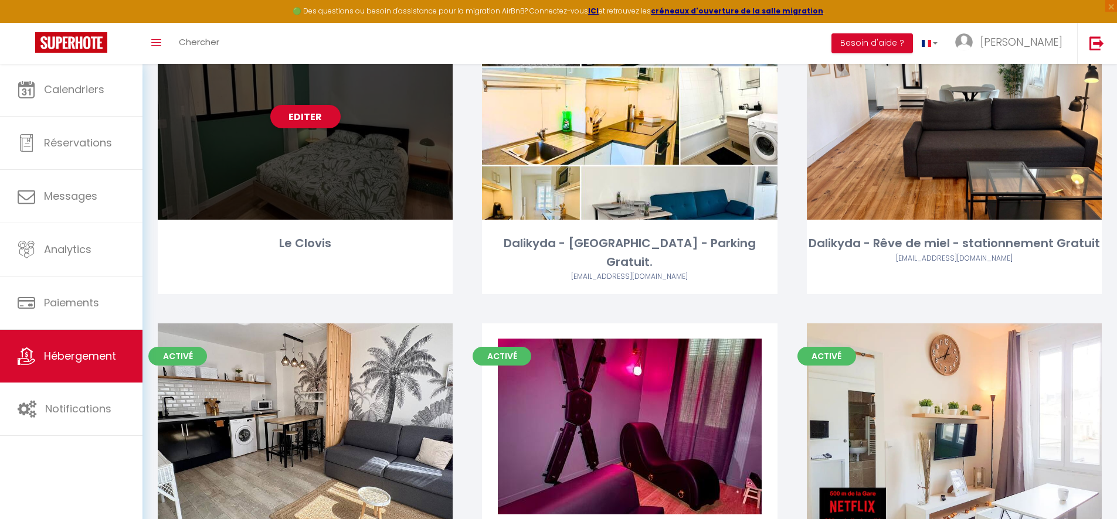
scroll to position [607, 0]
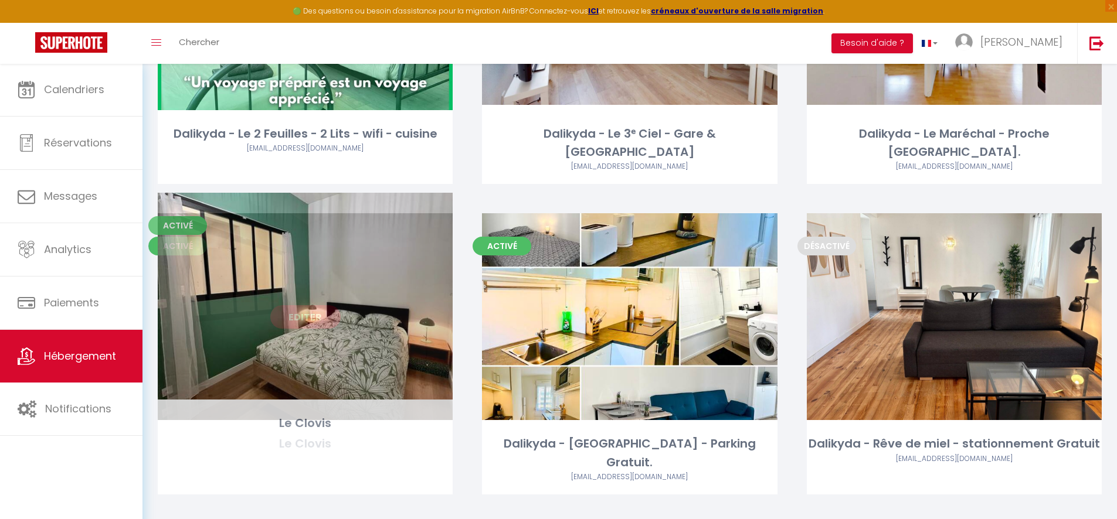
click at [371, 293] on div "Editer" at bounding box center [305, 316] width 295 height 207
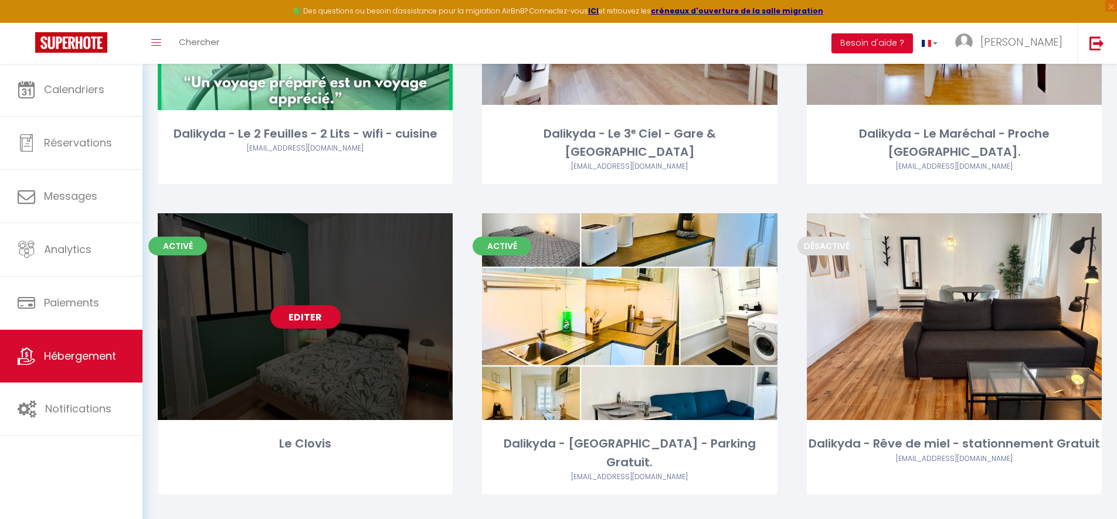
click at [303, 305] on link "Editer" at bounding box center [305, 316] width 70 height 23
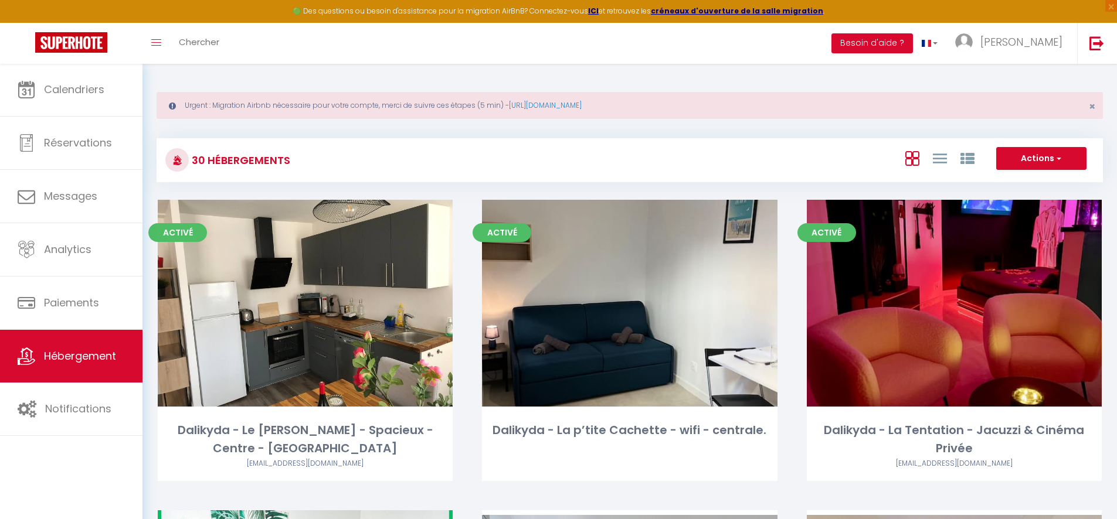
select select "3"
select select "2"
select select "1"
select select
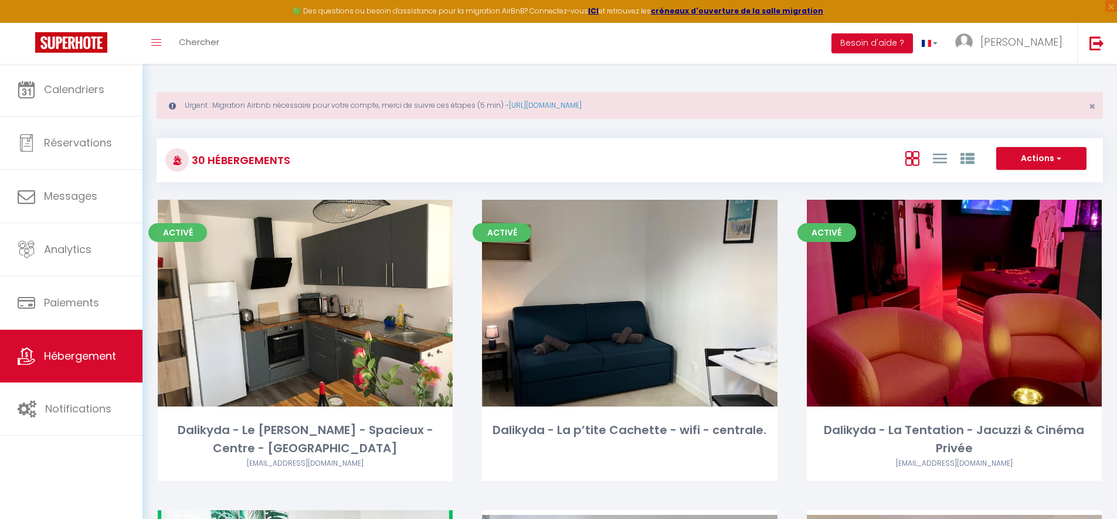
select select "28"
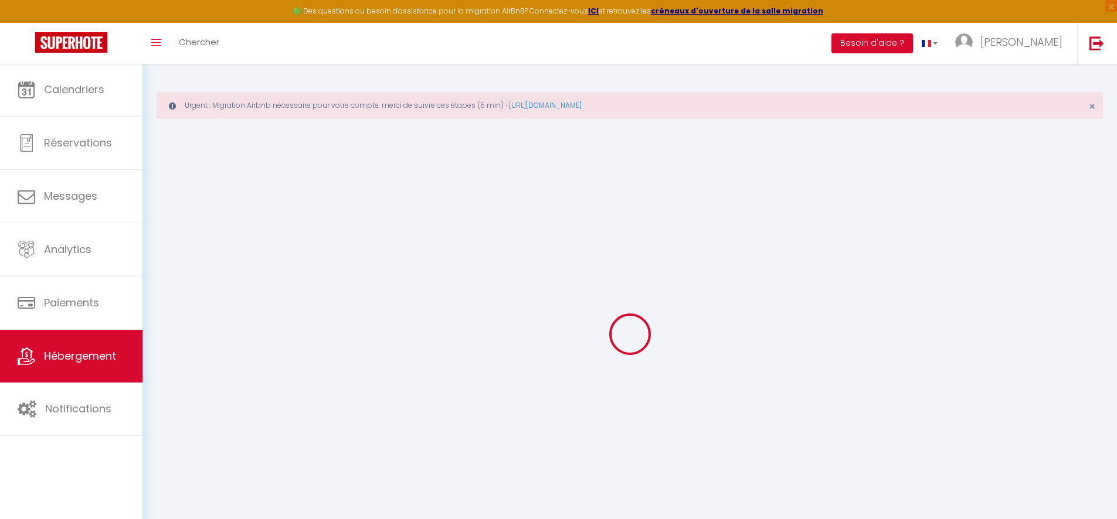
select select
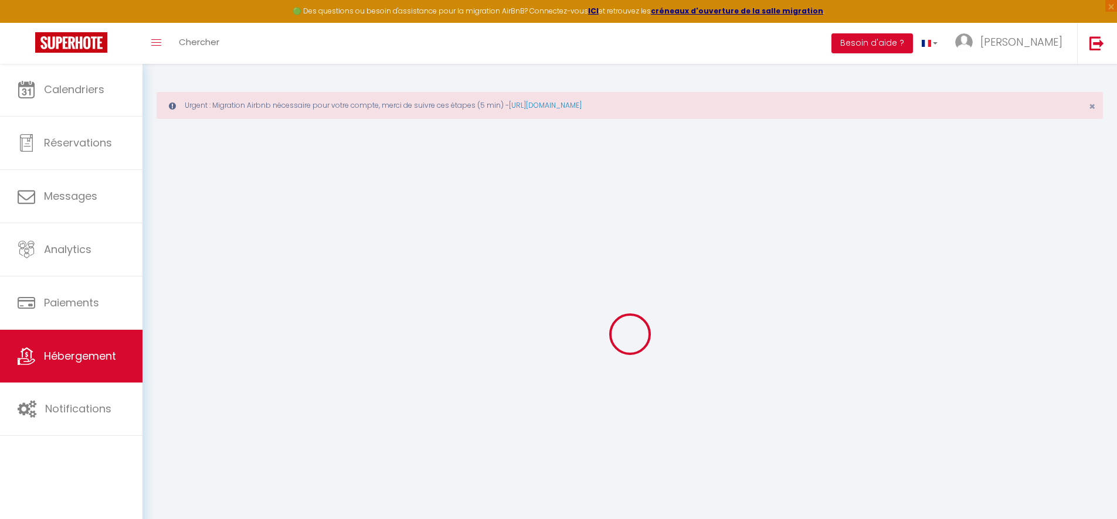
select select
checkbox input "false"
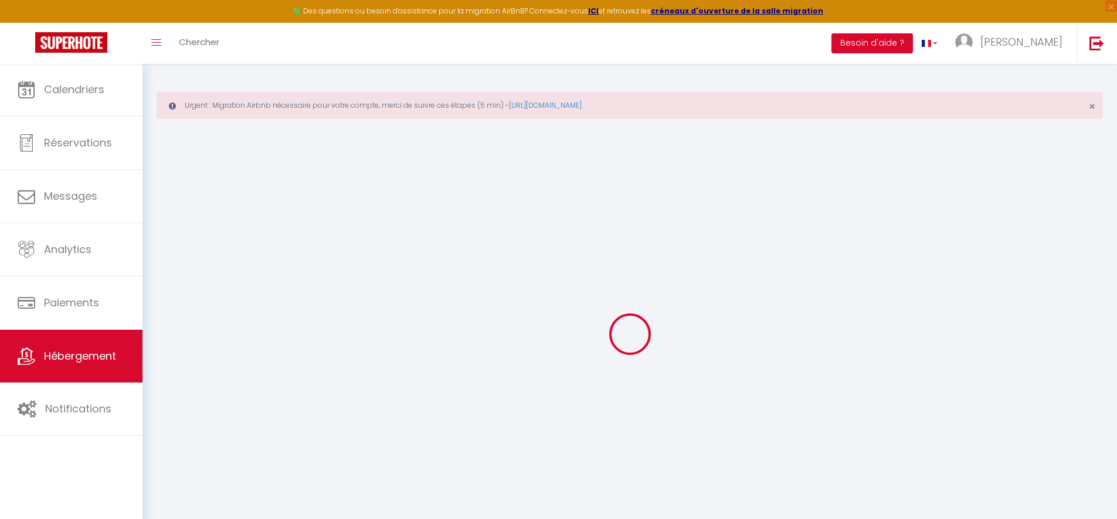
select select
checkbox input "true"
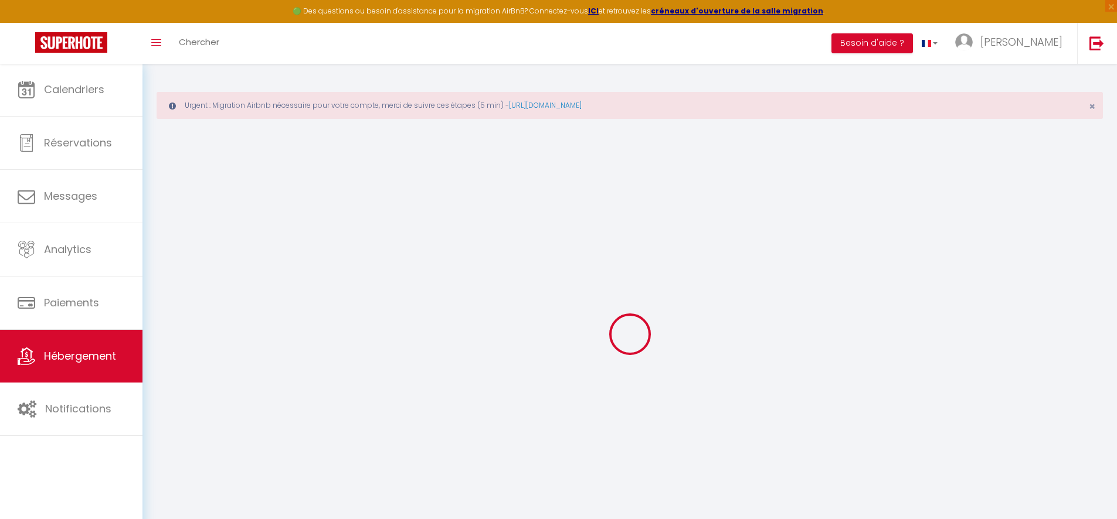
checkbox input "true"
select select
checkbox input "true"
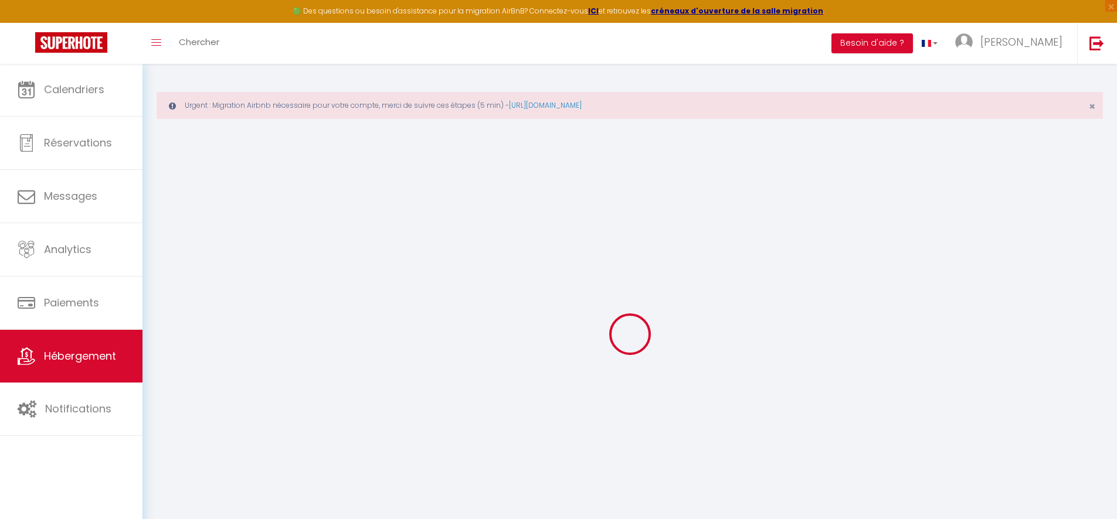
checkbox input "true"
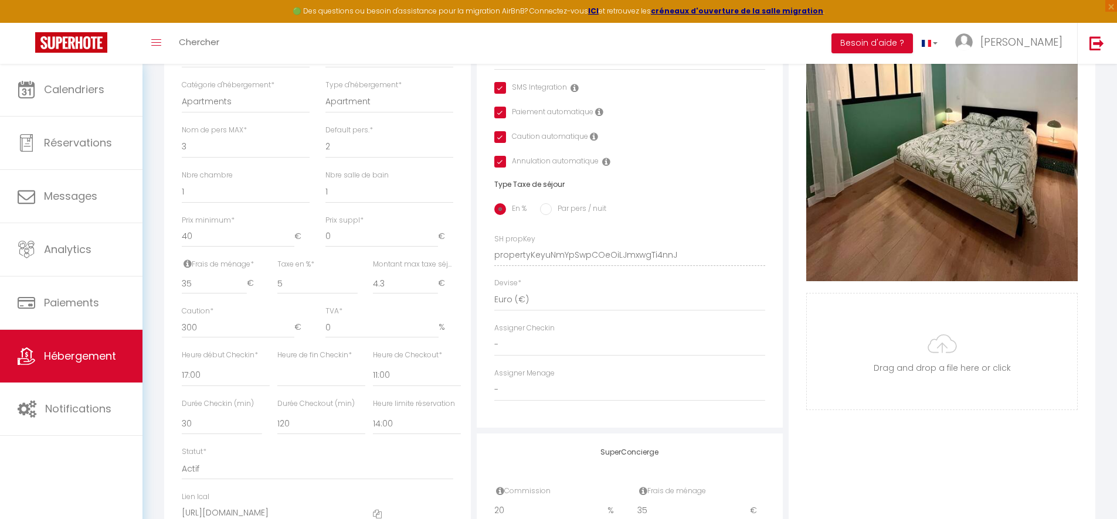
scroll to position [565, 0]
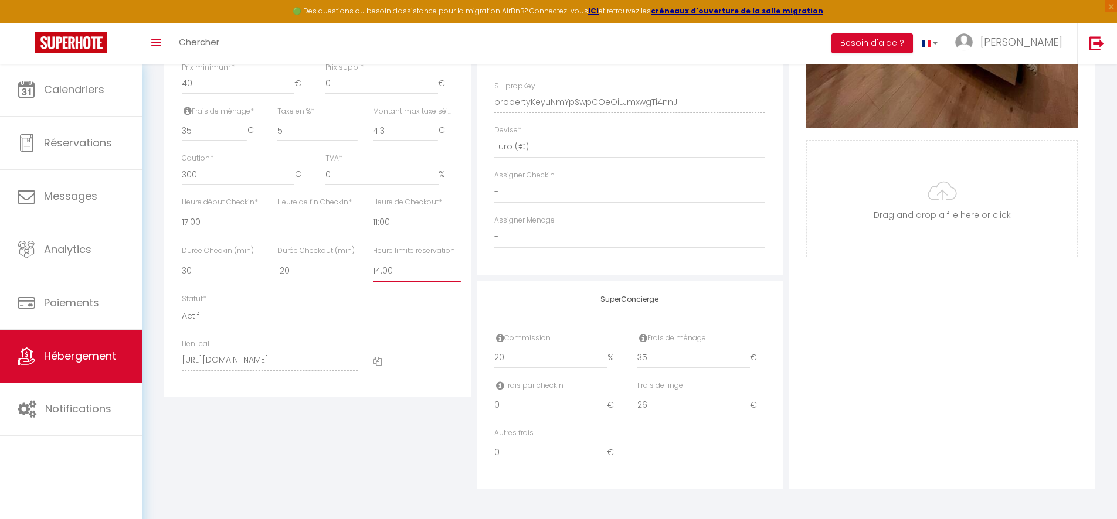
select select
checkbox input "true"
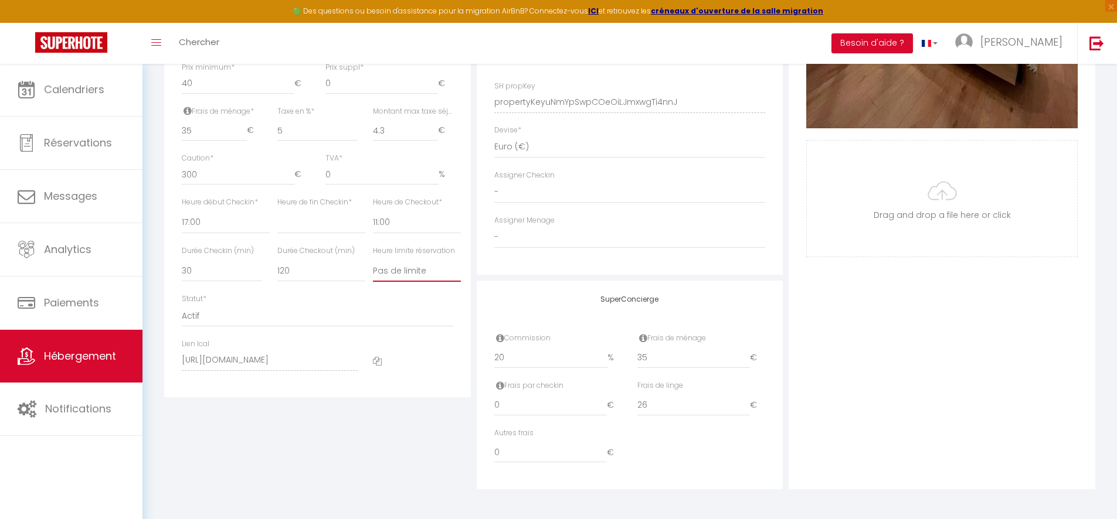
checkbox input "true"
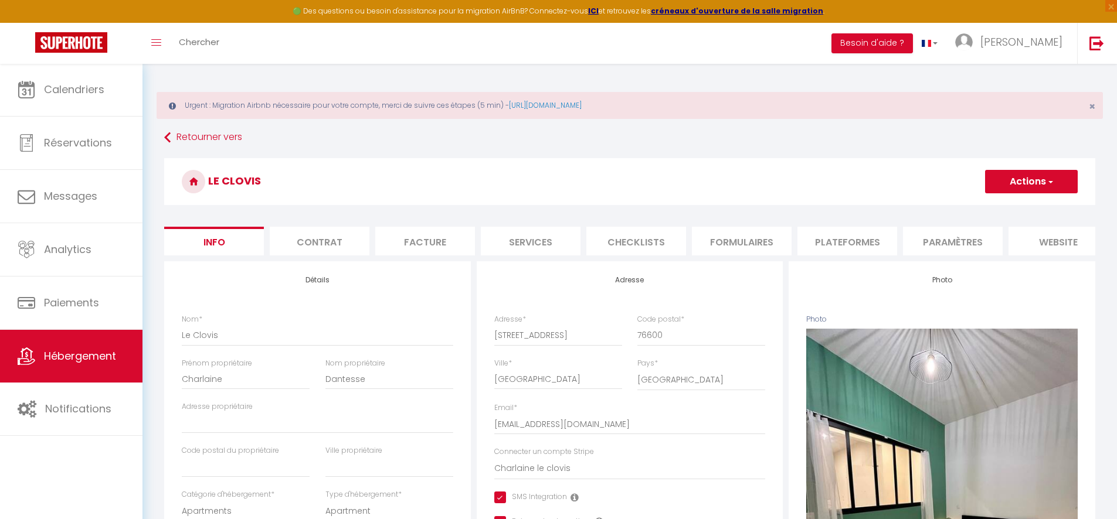
click at [1055, 176] on button "Actions" at bounding box center [1031, 181] width 93 height 23
select select
checkbox input "true"
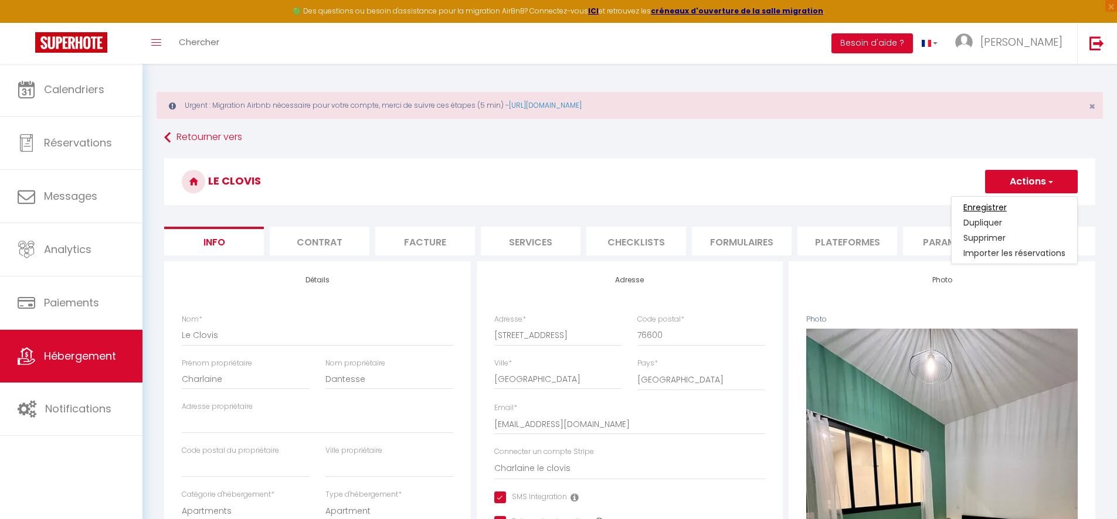
checkbox input "true"
click at [1000, 212] on input "Enregistrer" at bounding box center [984, 208] width 43 height 12
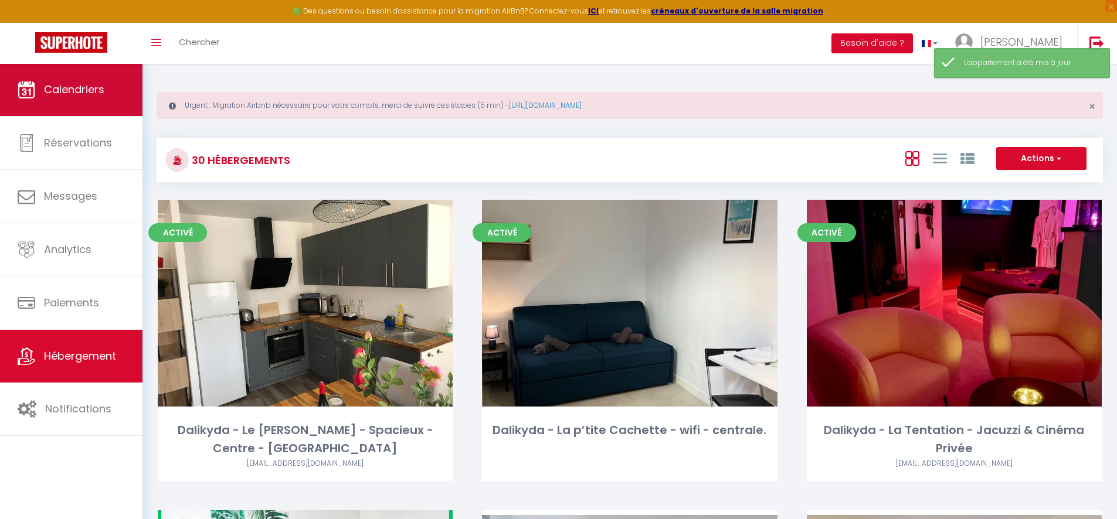
click at [113, 76] on link "Calendriers" at bounding box center [71, 89] width 142 height 53
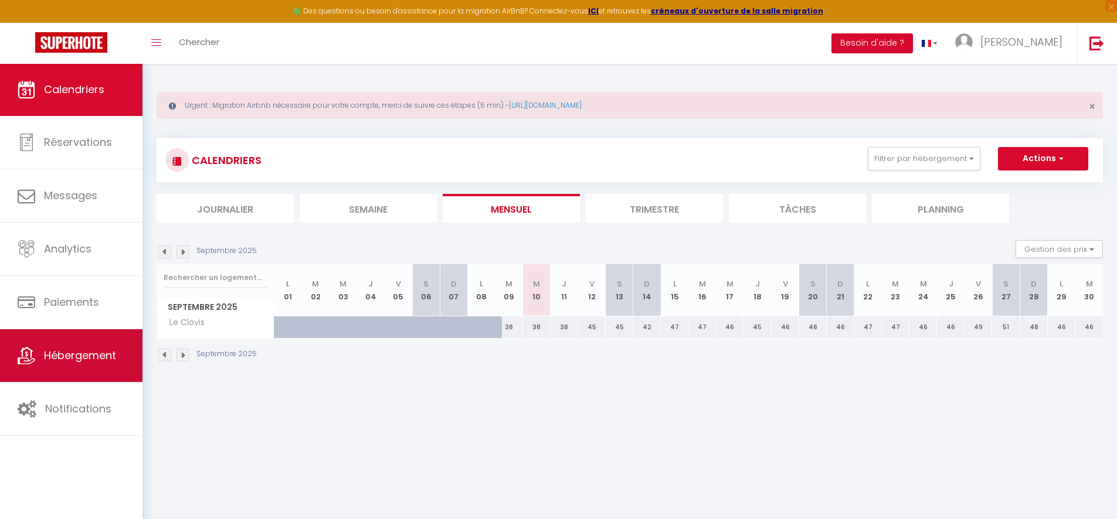
click at [62, 345] on link "Hébergement" at bounding box center [71, 356] width 142 height 53
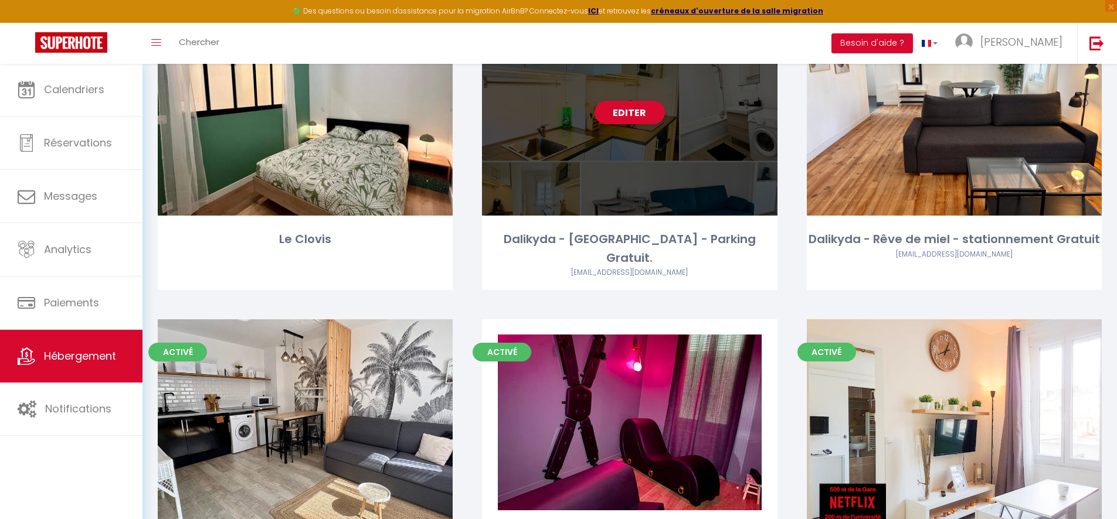
scroll to position [406, 0]
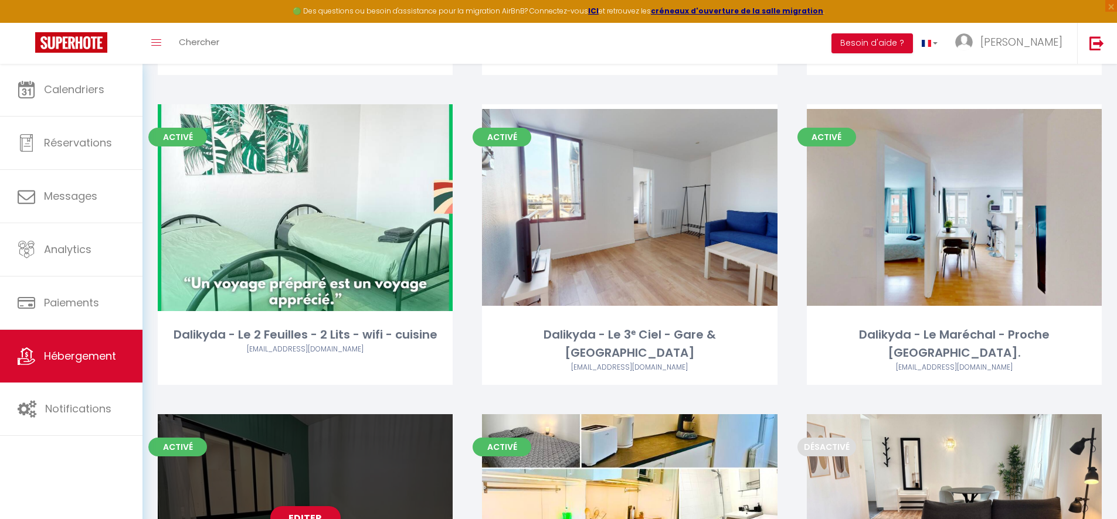
click at [350, 427] on div "Editer" at bounding box center [305, 518] width 295 height 207
select select "3"
select select "2"
select select "1"
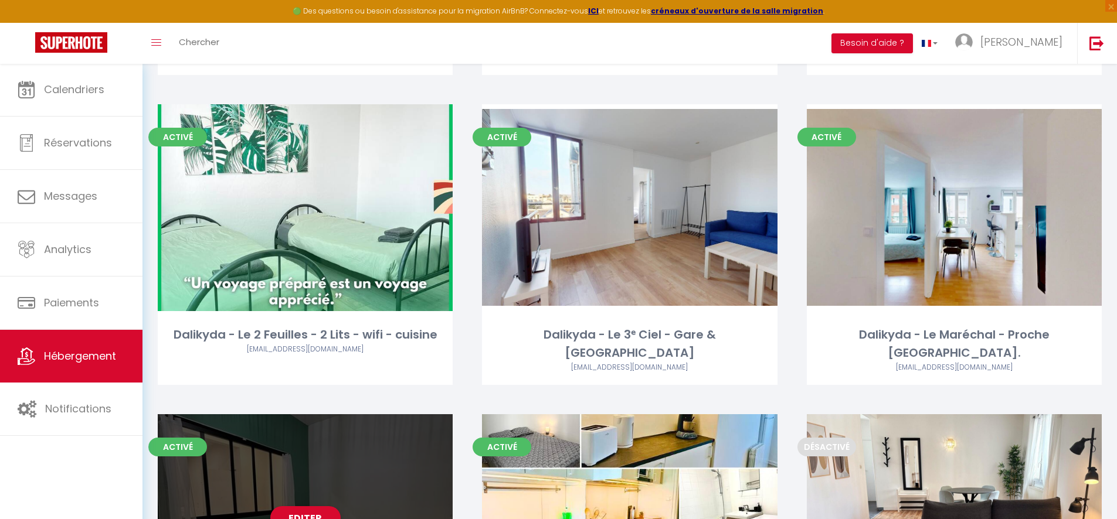
select select
select select "28"
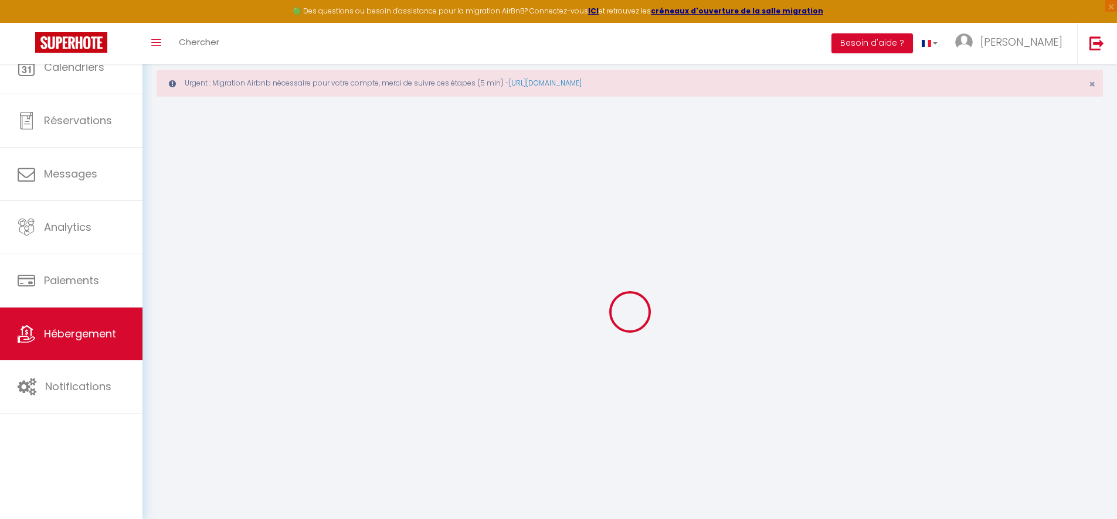
select select
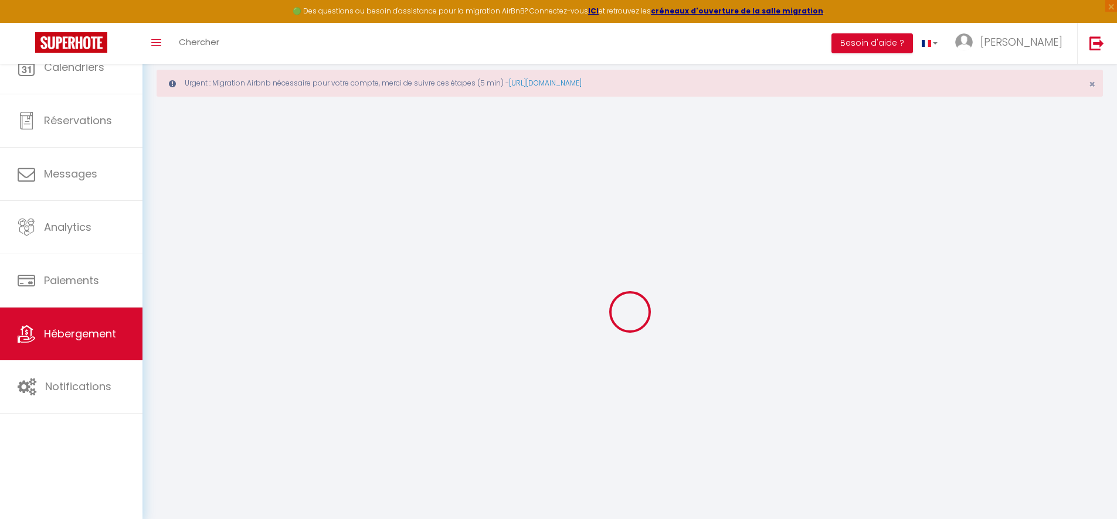
select select
checkbox input "false"
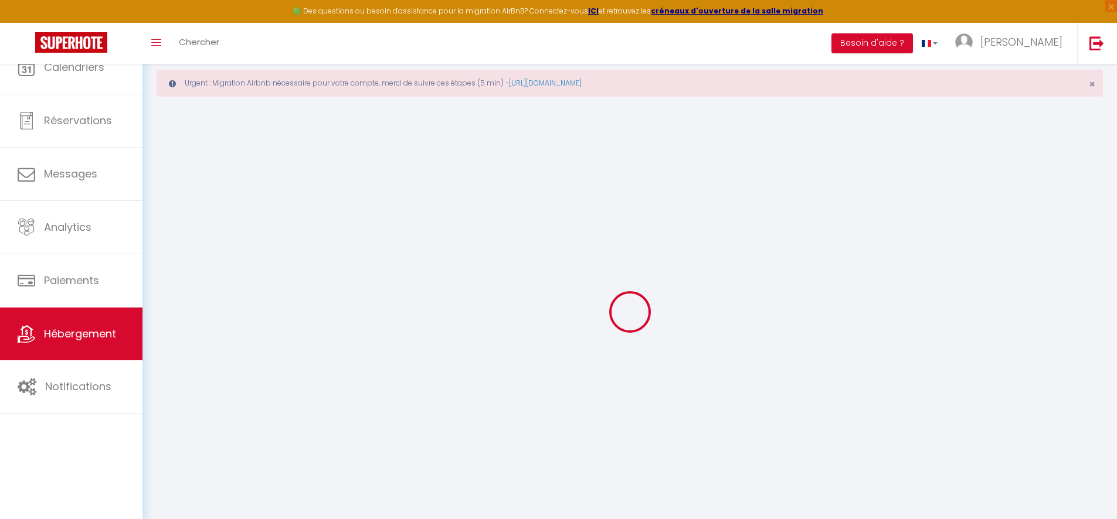
select select
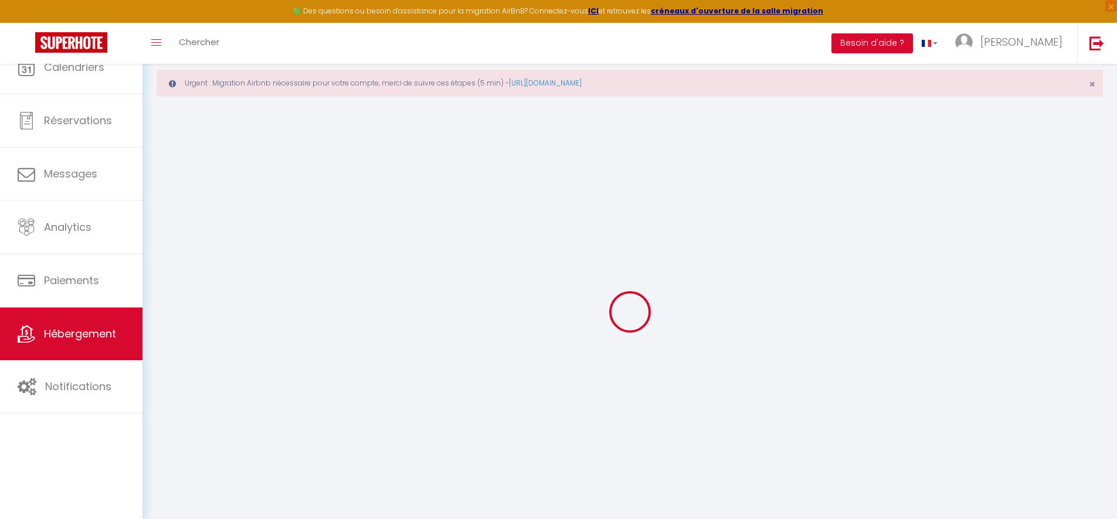
select select
checkbox input "false"
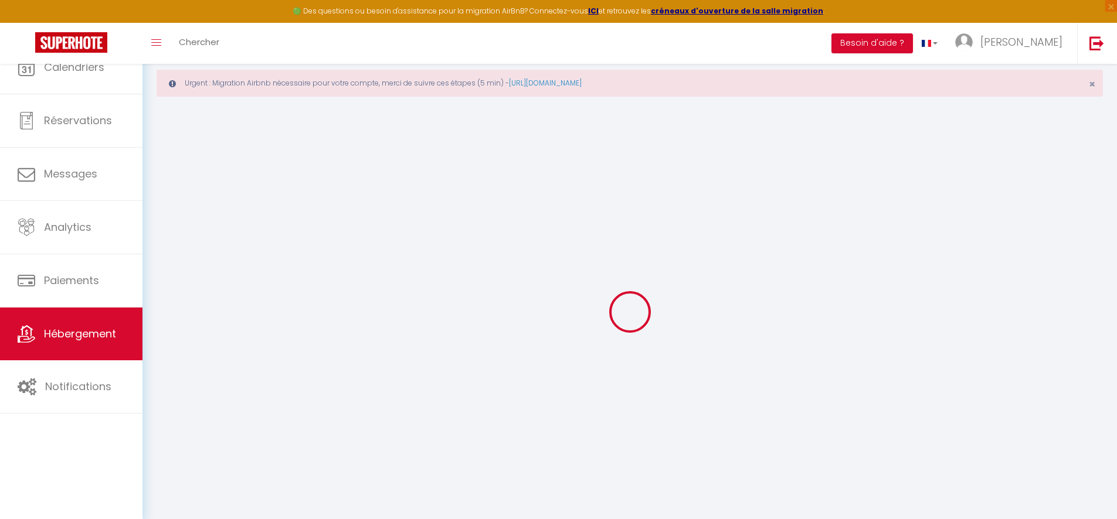
checkbox input "false"
select select
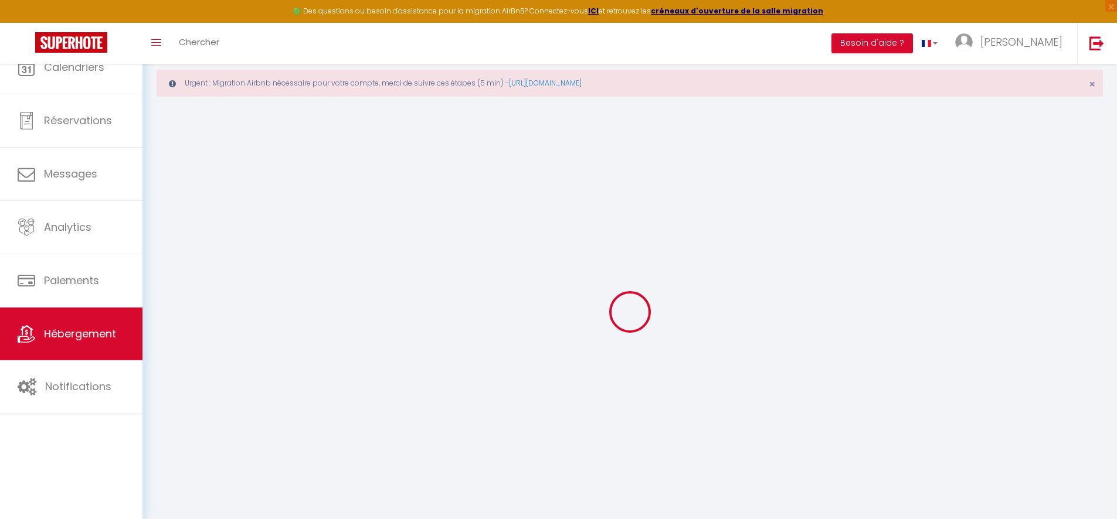
select select
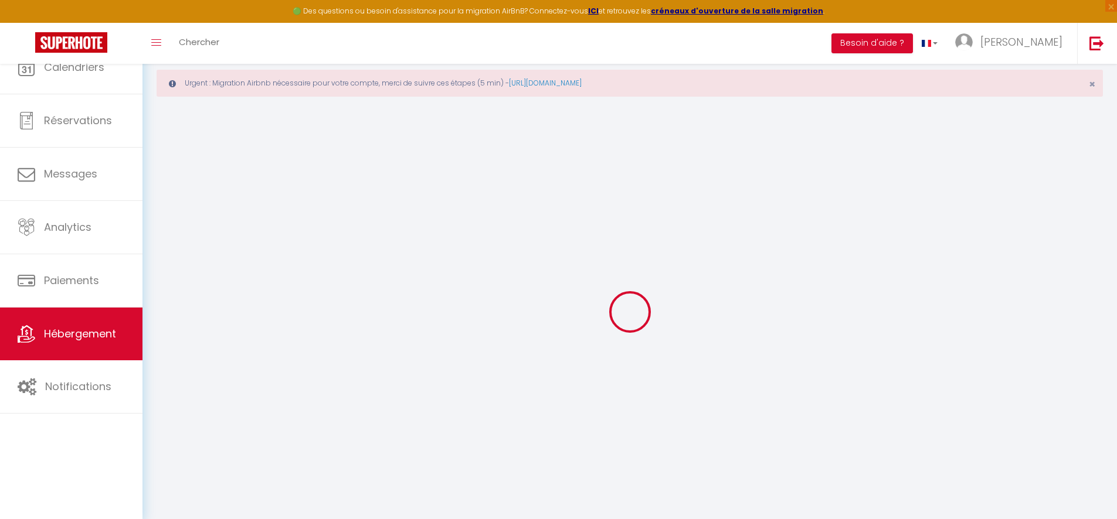
checkbox input "false"
select select
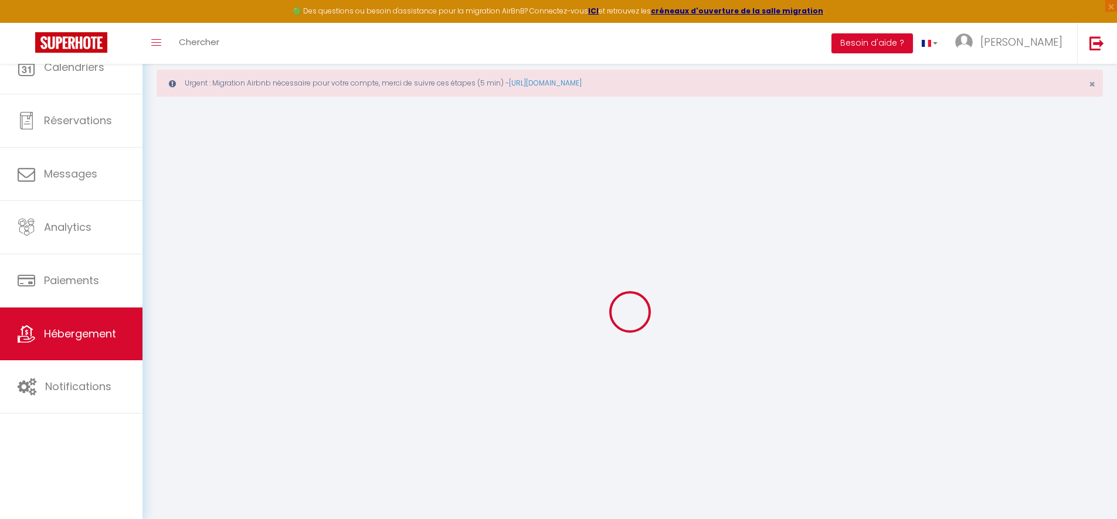
select select
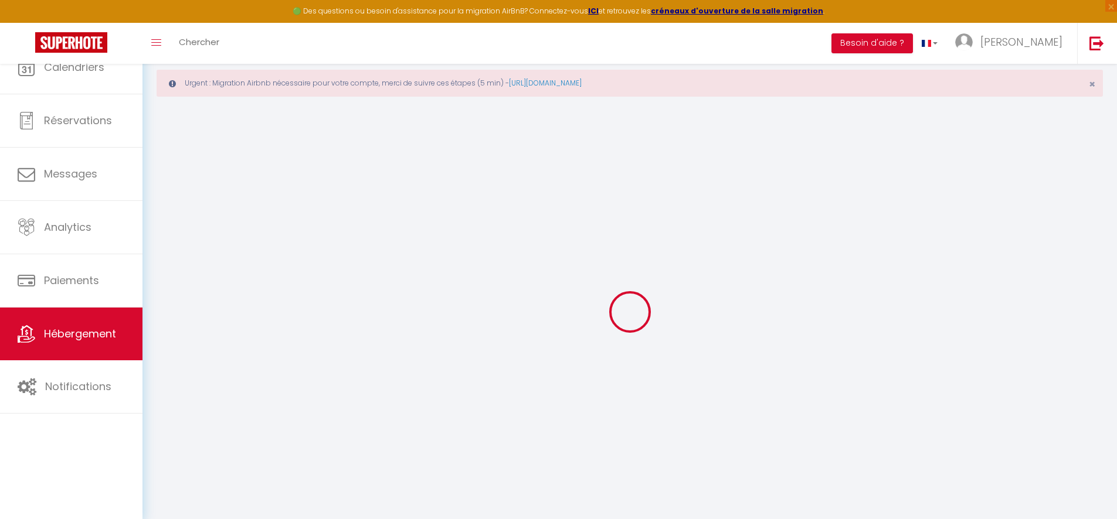
select select
checkbox input "false"
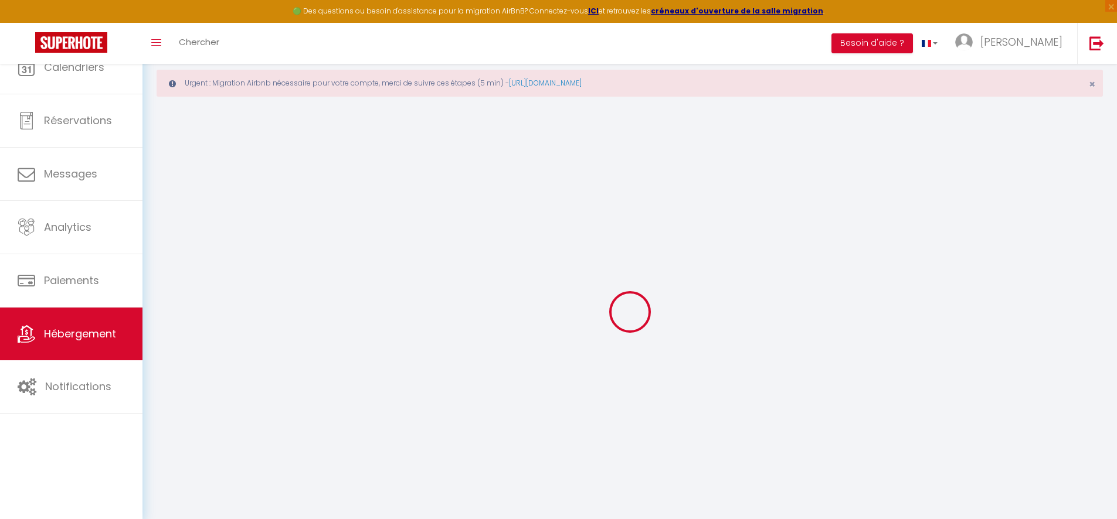
checkbox input "false"
select select
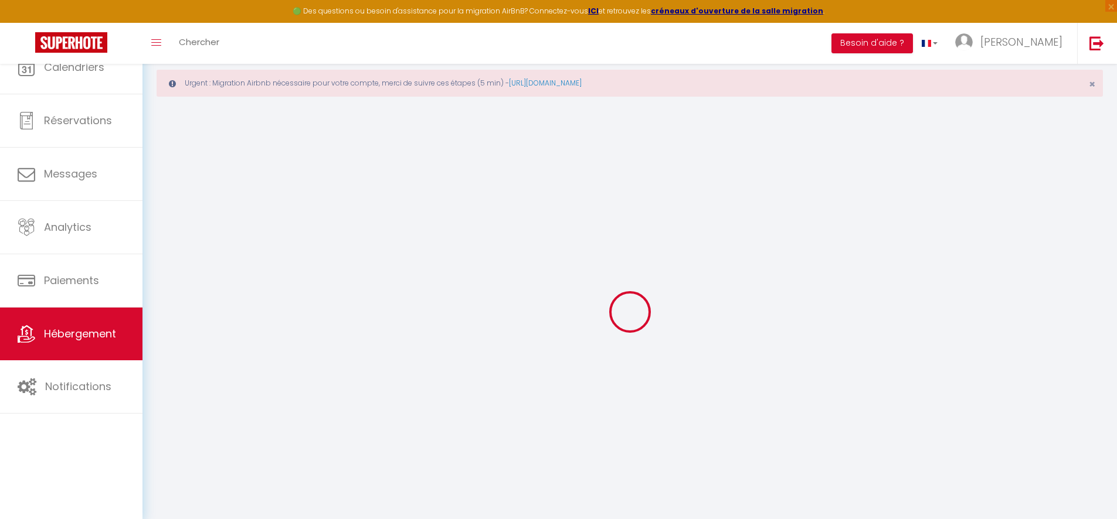
select select
checkbox input "false"
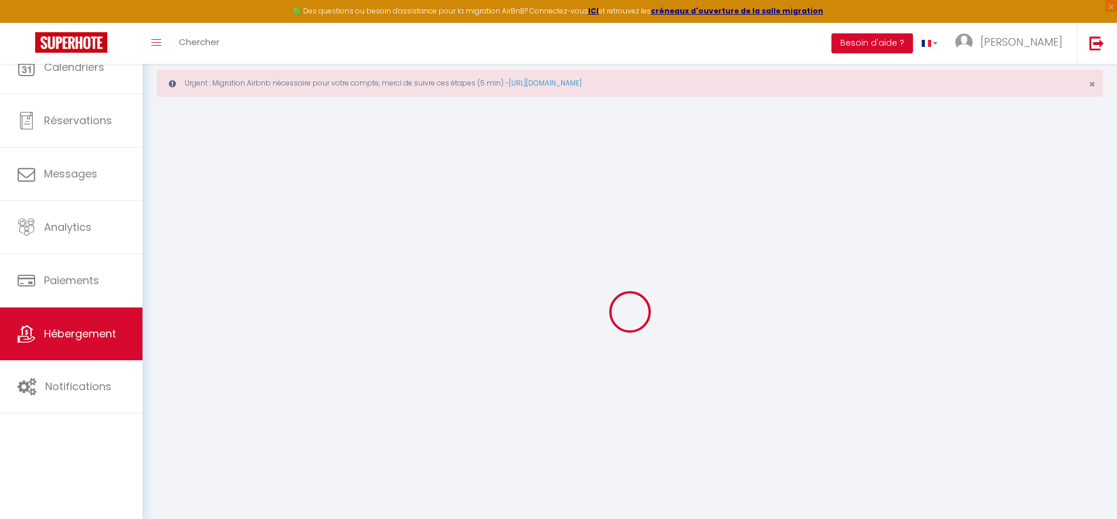
checkbox input "false"
select select
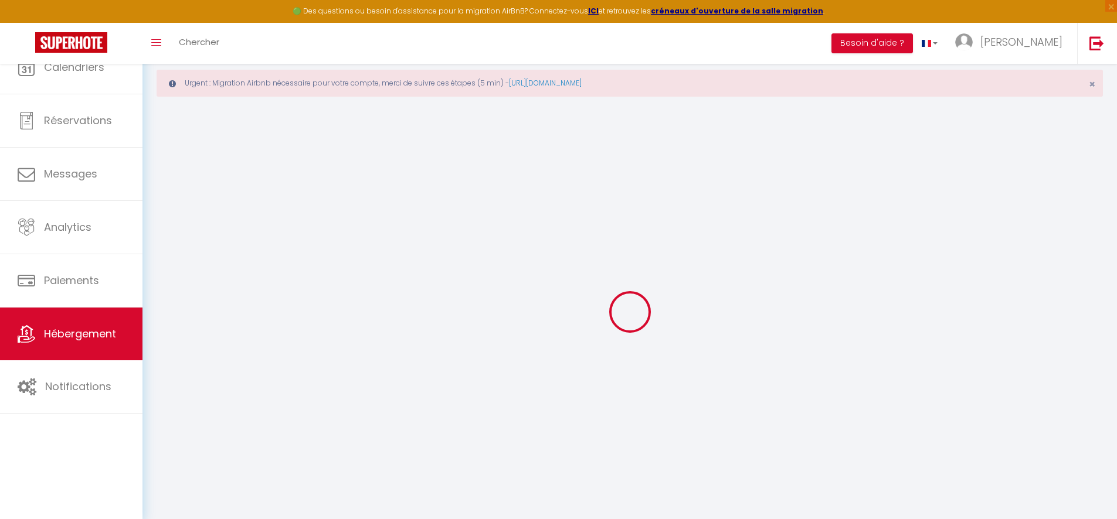
select select
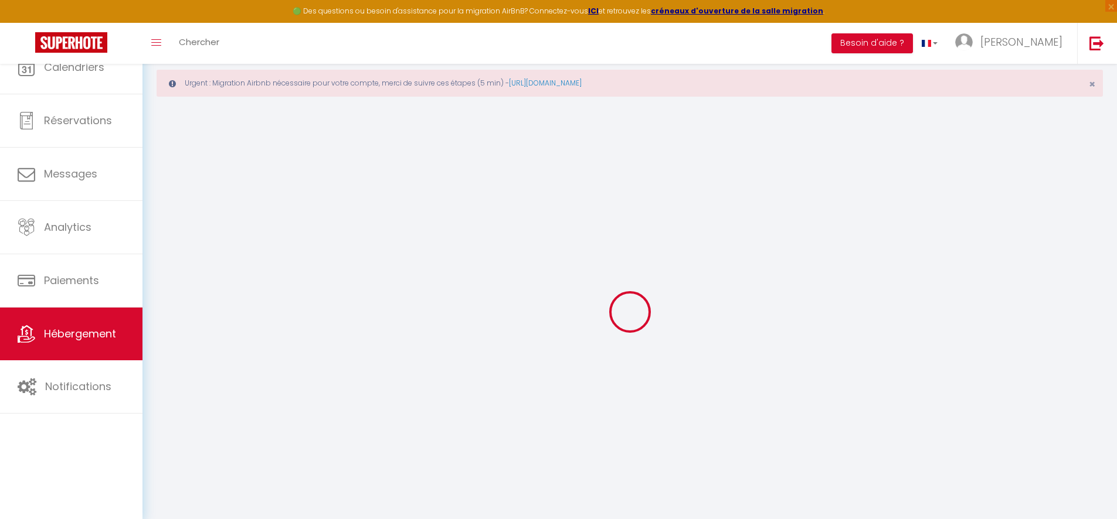
select select
checkbox input "false"
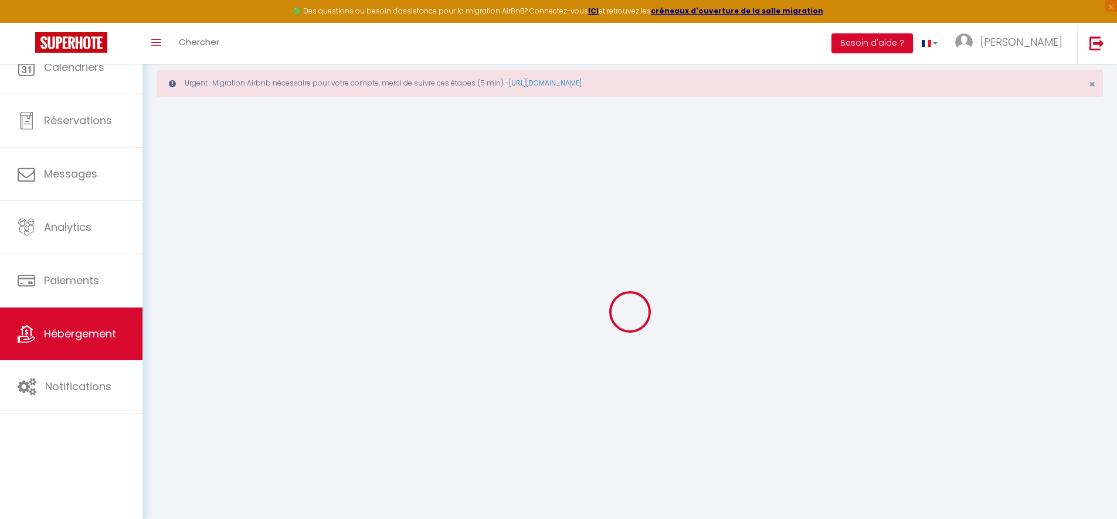
select select
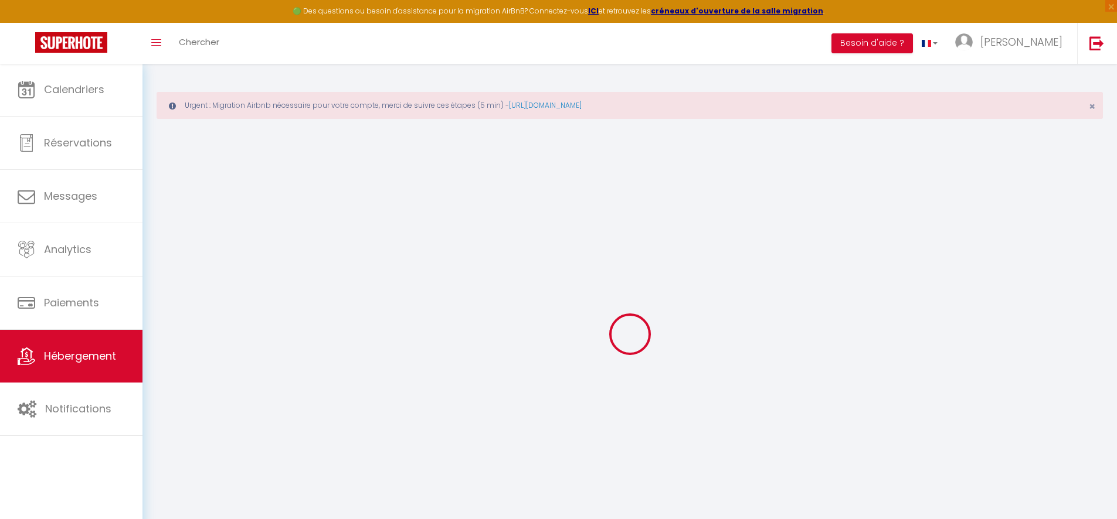
type input "Le Clovis"
type input "Charlaine"
type input "Dantesse"
type input "40"
type input "35"
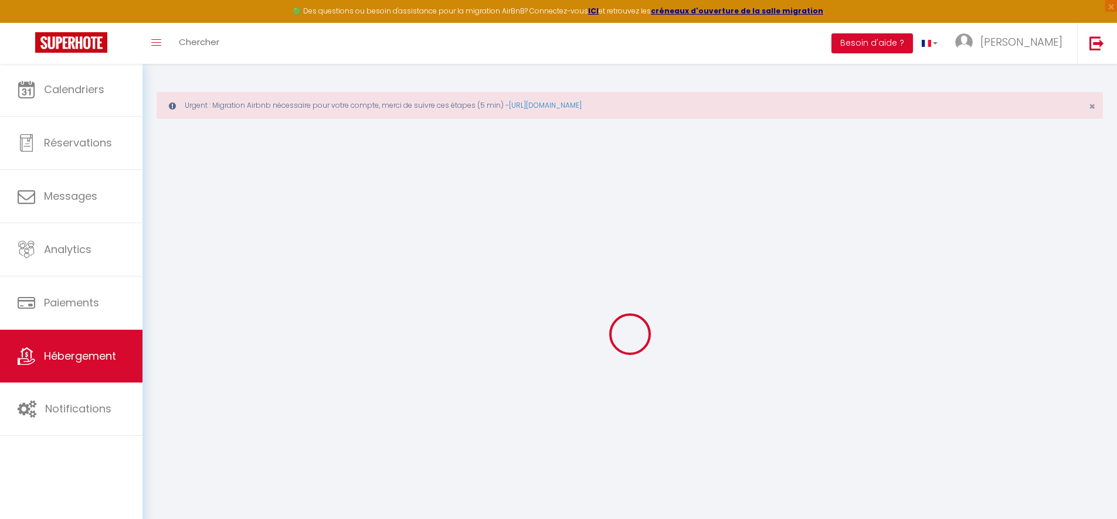
type input "5"
type input "4.3"
type input "300"
select select
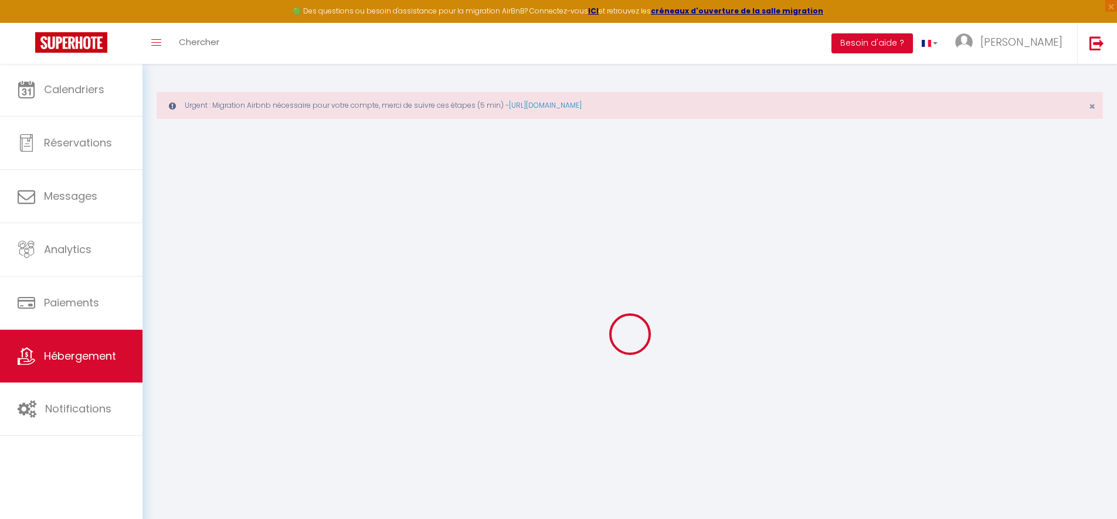
select select
type input "[STREET_ADDRESS]"
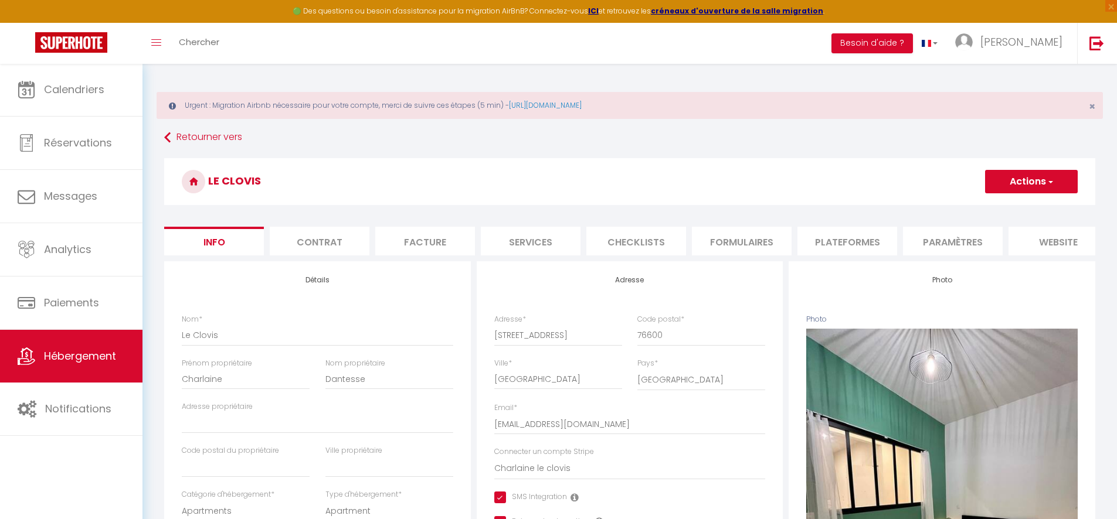
click at [828, 243] on li "Plateformes" at bounding box center [847, 241] width 100 height 29
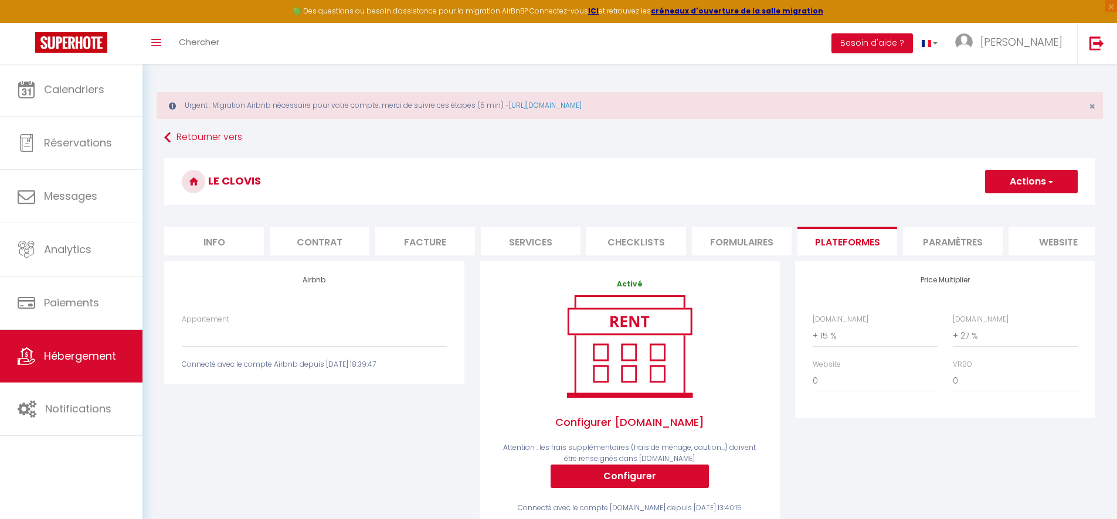
click at [1032, 183] on button "Actions" at bounding box center [1031, 181] width 93 height 23
click at [1016, 213] on link "Enregistrer" at bounding box center [1030, 207] width 93 height 15
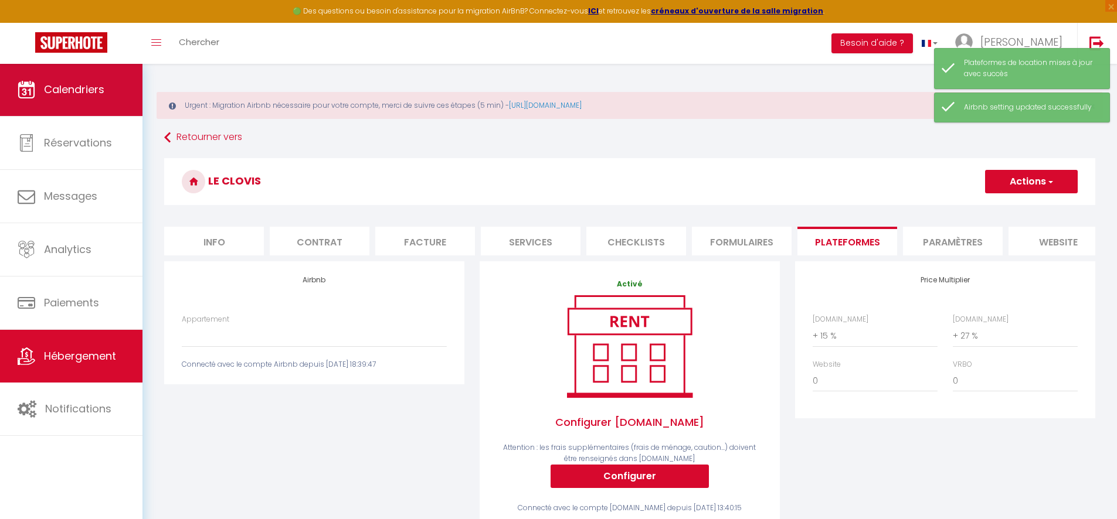
click at [49, 81] on link "Calendriers" at bounding box center [71, 89] width 142 height 53
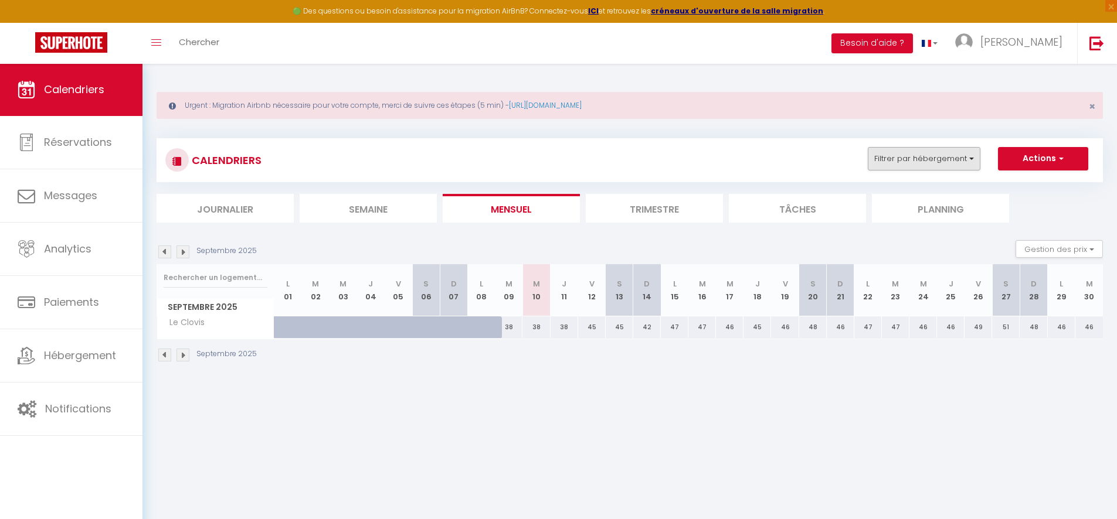
click at [949, 164] on button "Filtrer par hébergement" at bounding box center [924, 158] width 113 height 23
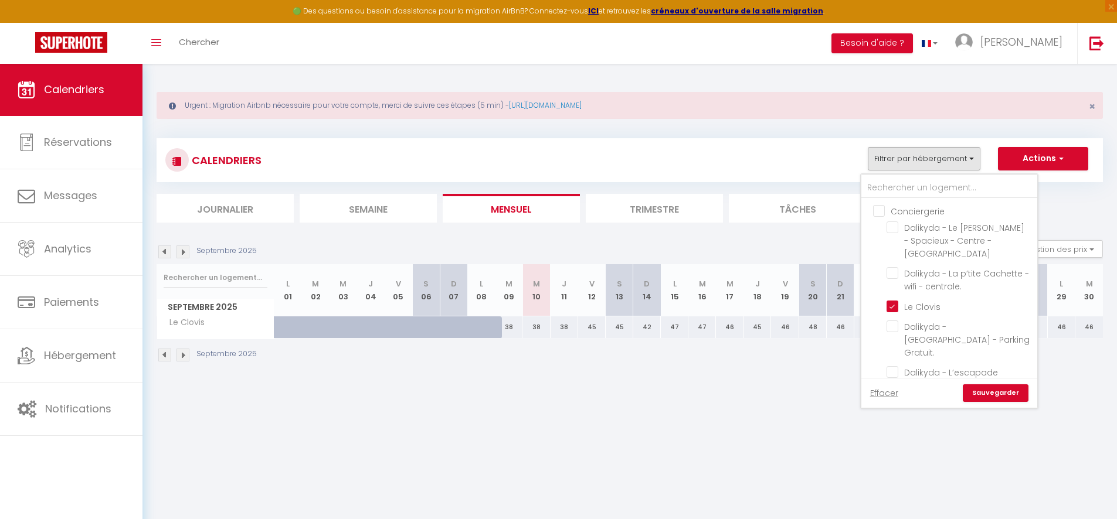
click at [874, 210] on input "Conciergerie" at bounding box center [961, 211] width 176 height 12
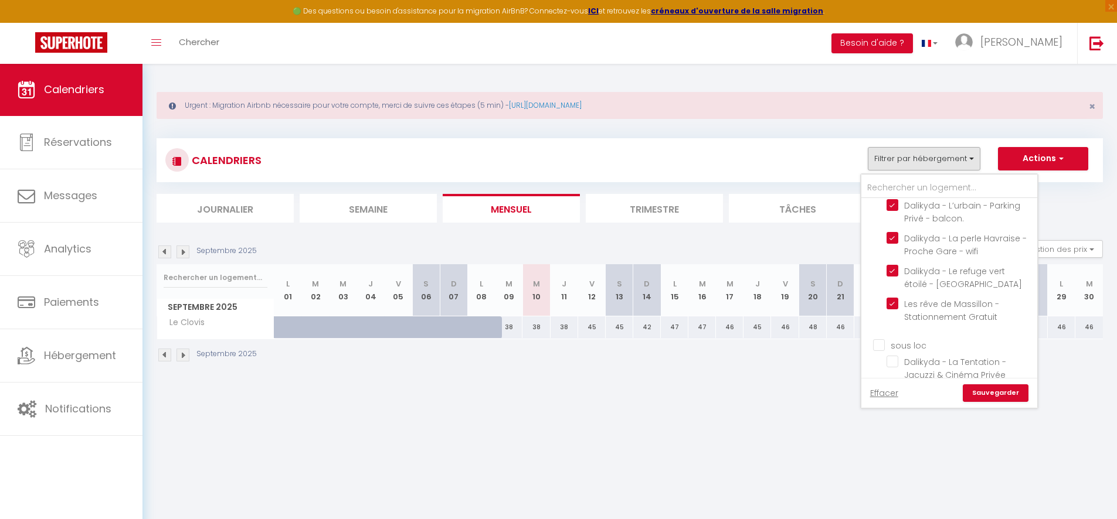
click at [973, 386] on link "Sauvegarder" at bounding box center [996, 394] width 66 height 18
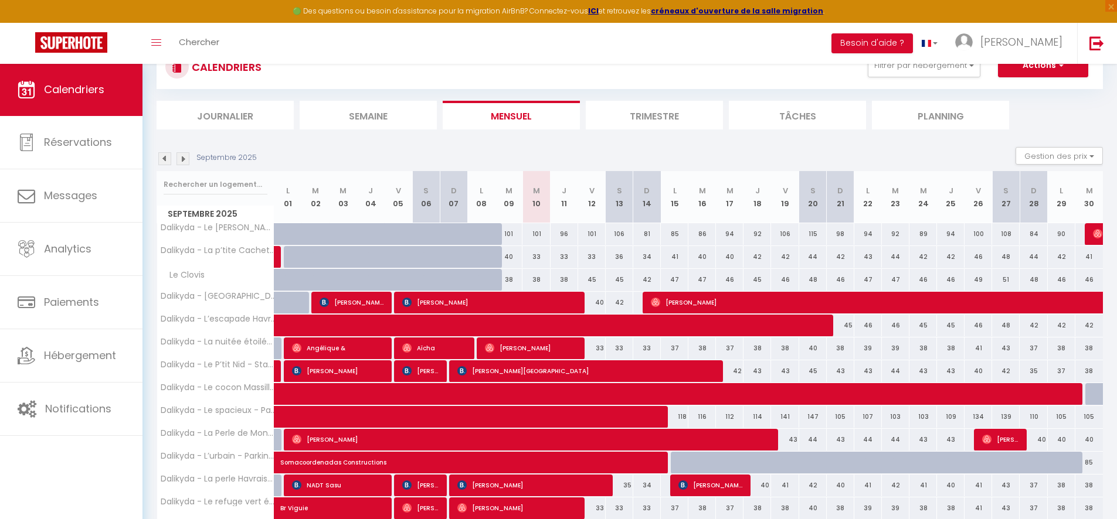
scroll to position [165, 0]
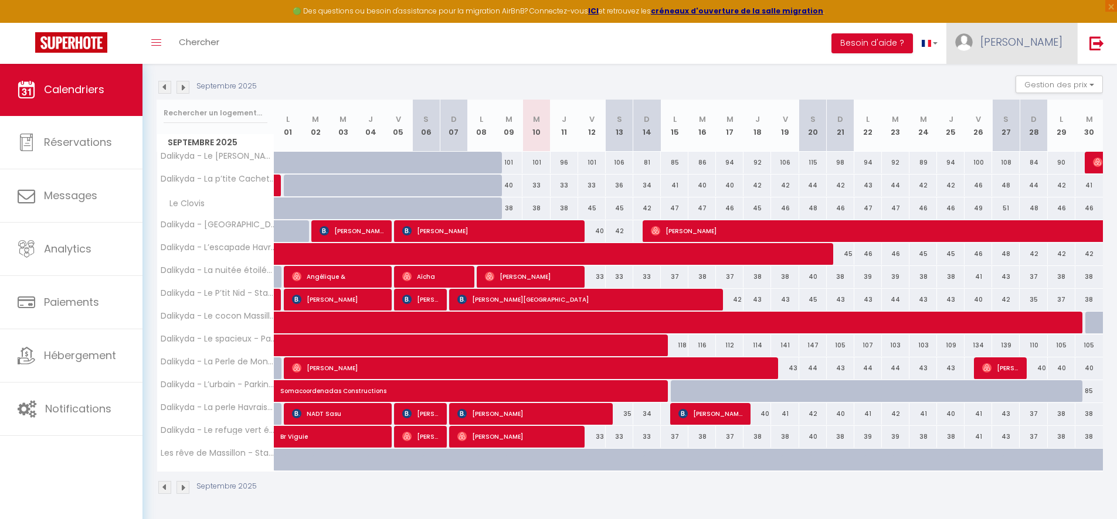
click at [1042, 32] on link "[PERSON_NAME]" at bounding box center [1011, 43] width 131 height 41
click at [1033, 87] on link "Paramètres" at bounding box center [1030, 82] width 87 height 20
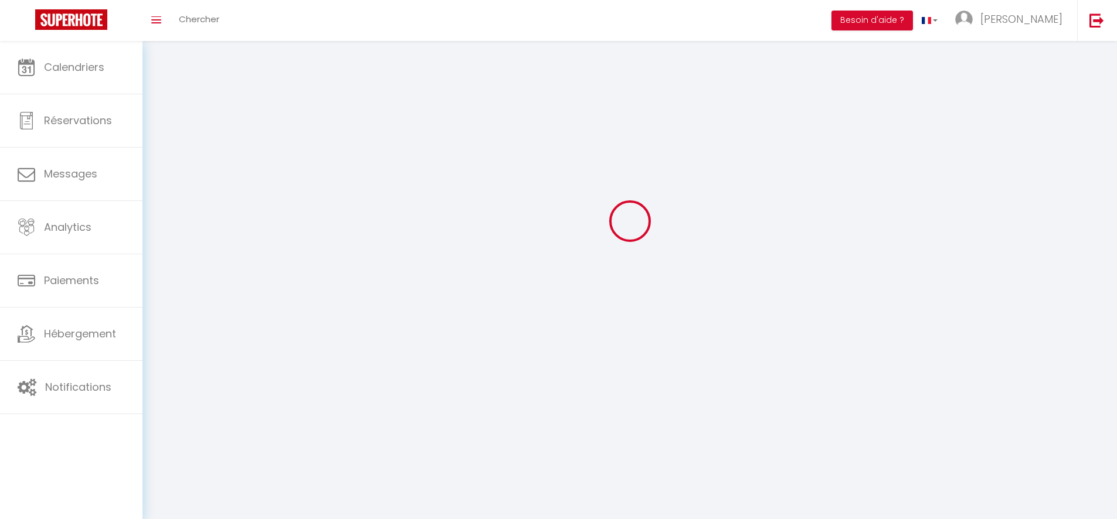
scroll to position [11, 0]
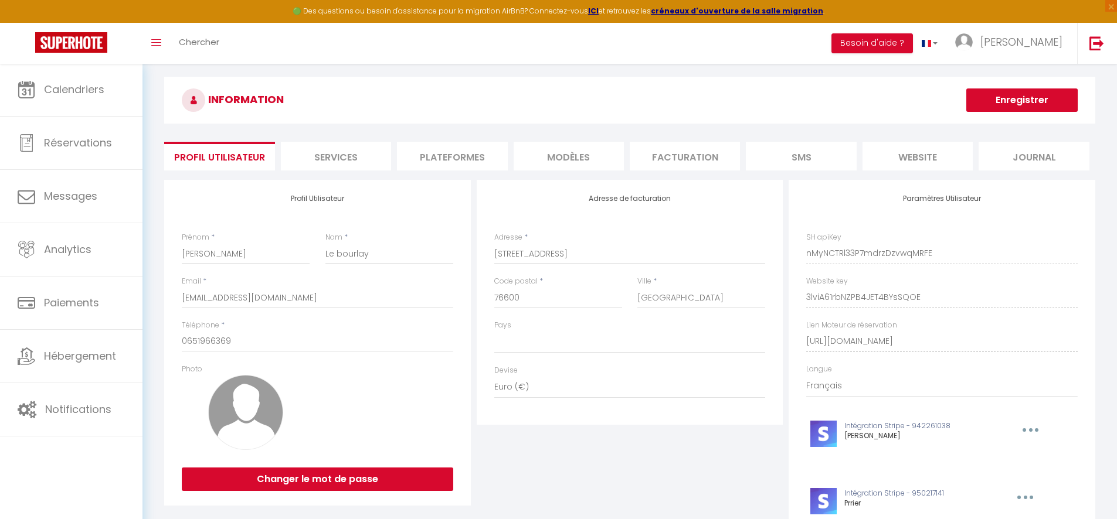
click at [463, 167] on li "Plateformes" at bounding box center [452, 156] width 110 height 29
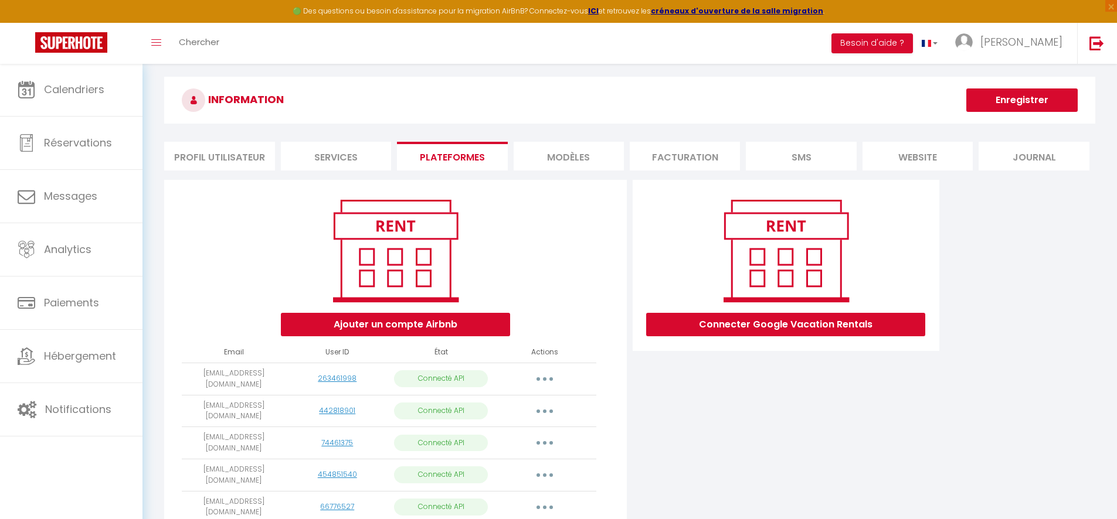
scroll to position [94, 0]
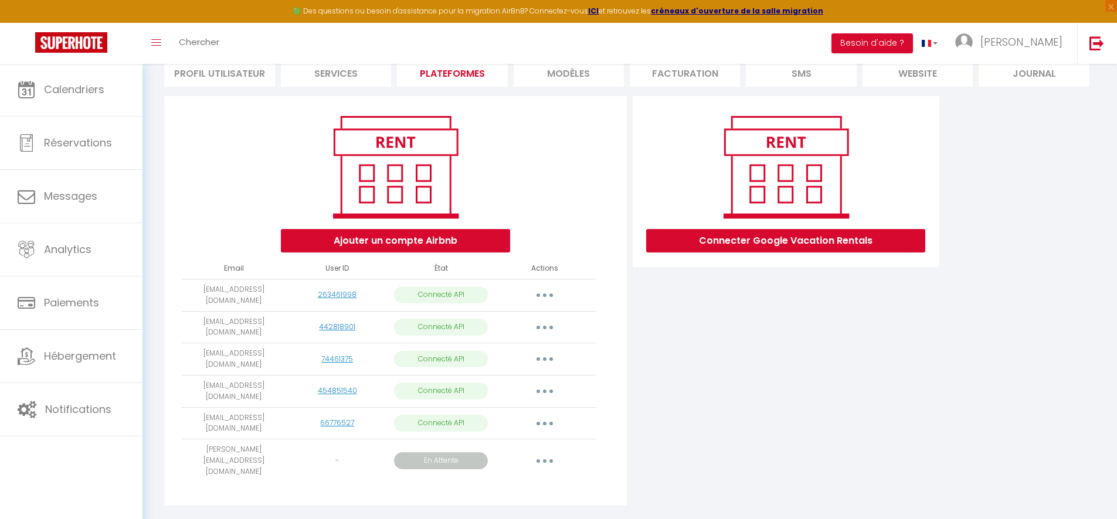
click at [425, 240] on button "Ajouter un compte Airbnb" at bounding box center [395, 240] width 229 height 23
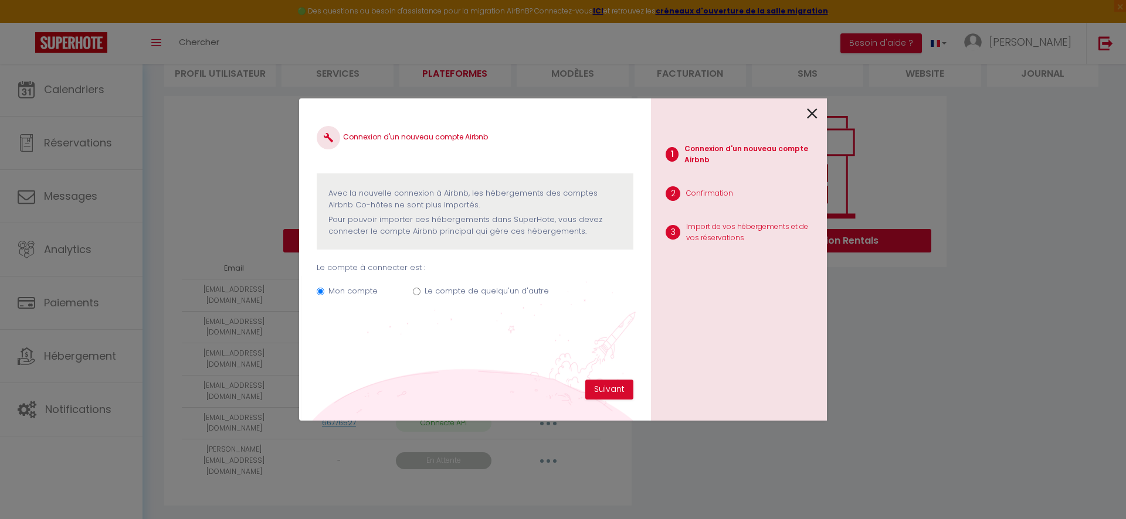
click at [484, 294] on label "Le compte de quelqu'un d'autre" at bounding box center [486, 292] width 124 height 12
click at [420, 294] on input "Le compte de quelqu'un d'autre" at bounding box center [417, 292] width 8 height 8
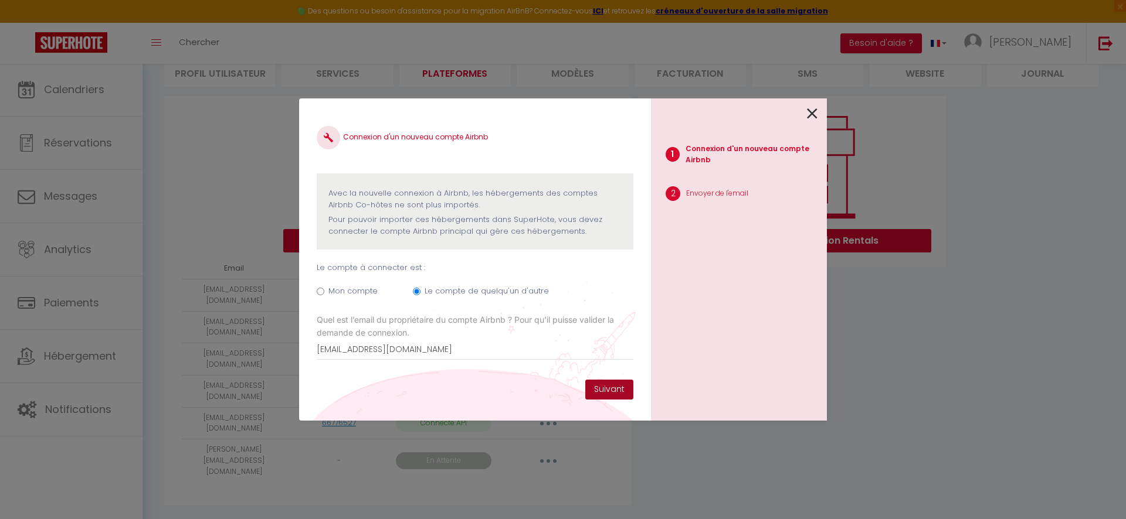
click at [614, 390] on button "Suivant" at bounding box center [609, 390] width 48 height 20
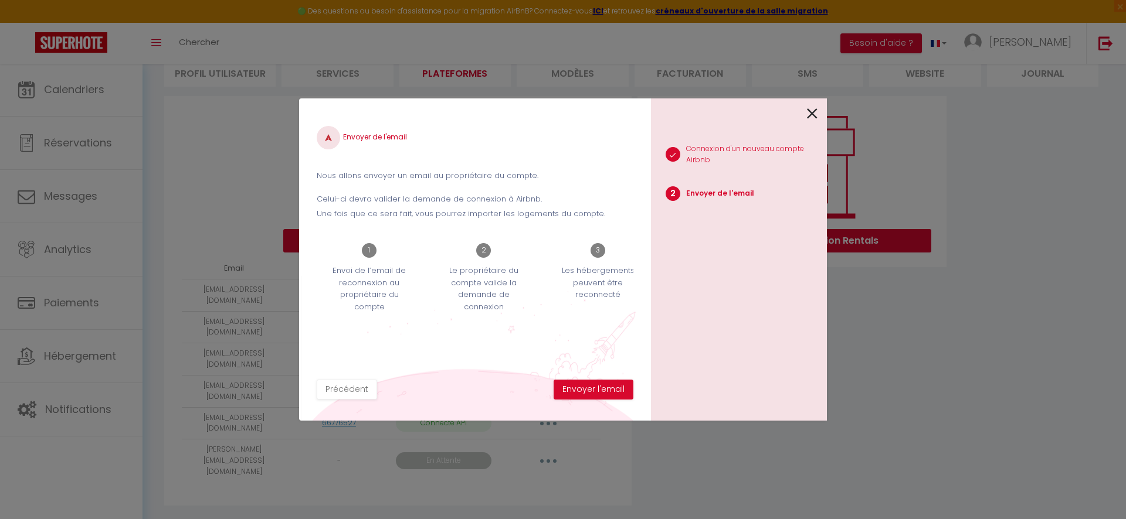
click at [614, 390] on button "Envoyer l'email" at bounding box center [593, 390] width 80 height 20
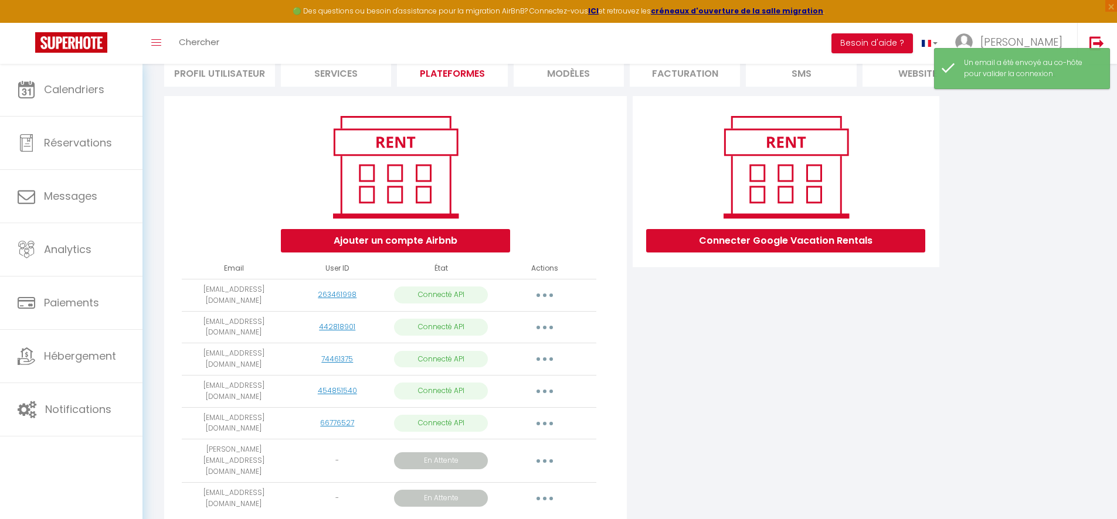
click at [539, 490] on button "button" at bounding box center [544, 499] width 33 height 19
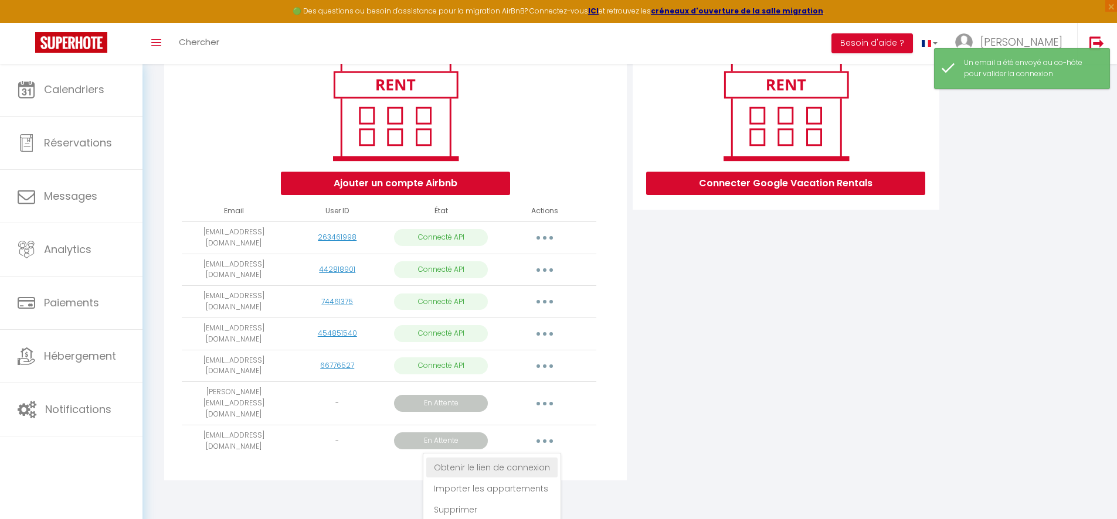
click at [514, 458] on link "Obtenir le lien de connexion" at bounding box center [491, 468] width 131 height 20
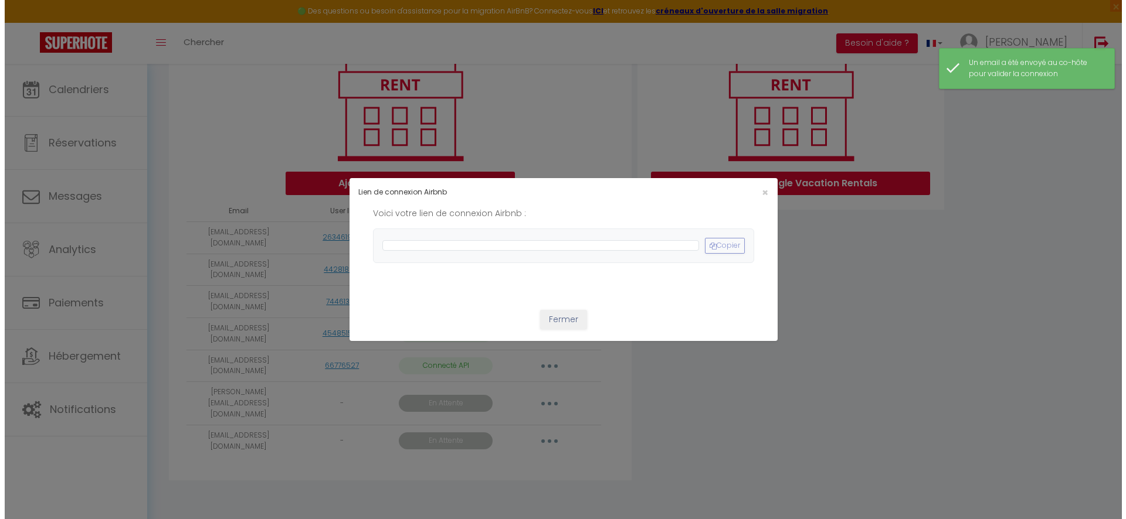
scroll to position [125, 0]
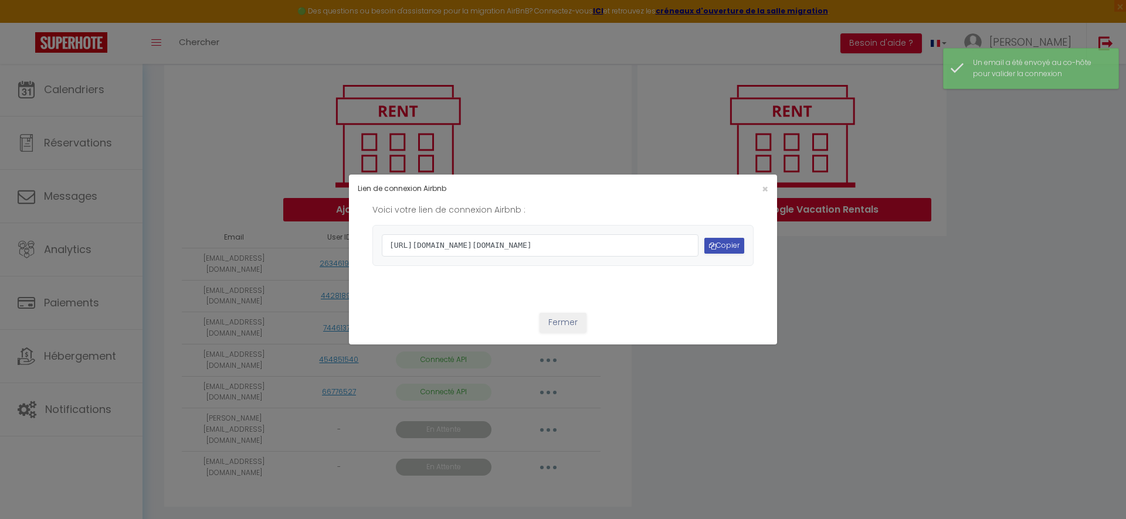
click at [713, 243] on button "Copier" at bounding box center [724, 246] width 40 height 16
